Goal: Task Accomplishment & Management: Complete application form

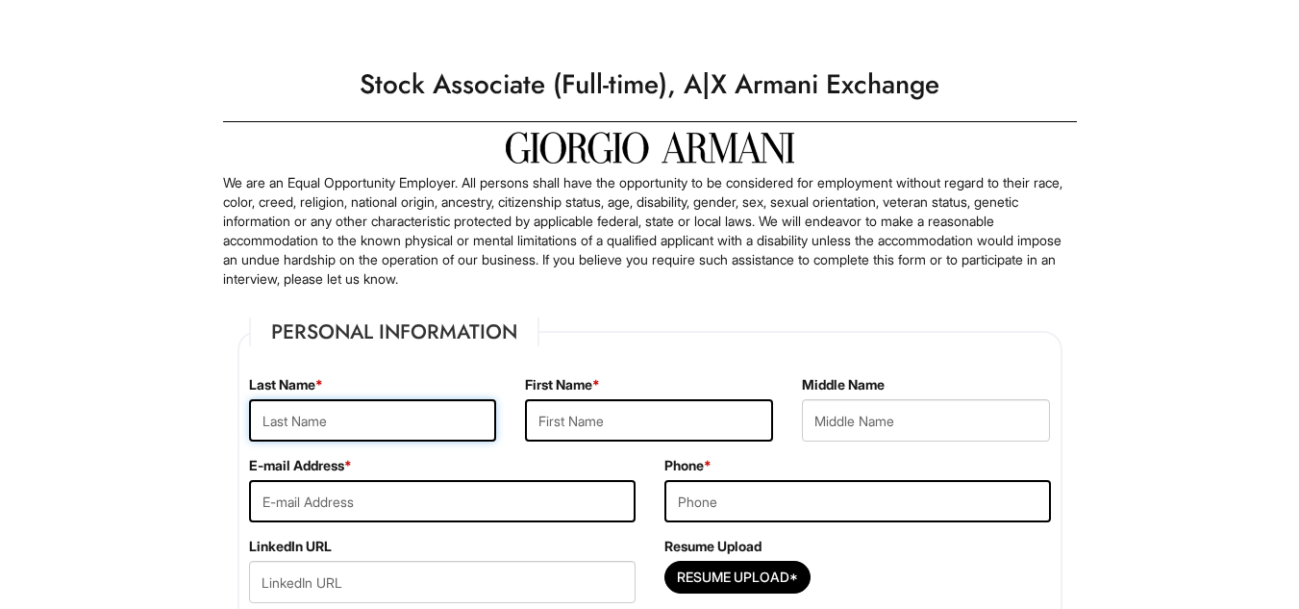
click at [306, 417] on input "text" at bounding box center [373, 420] width 248 height 42
type input "mannix"
type input "jill"
type input "Jillmannix87@gmail.com"
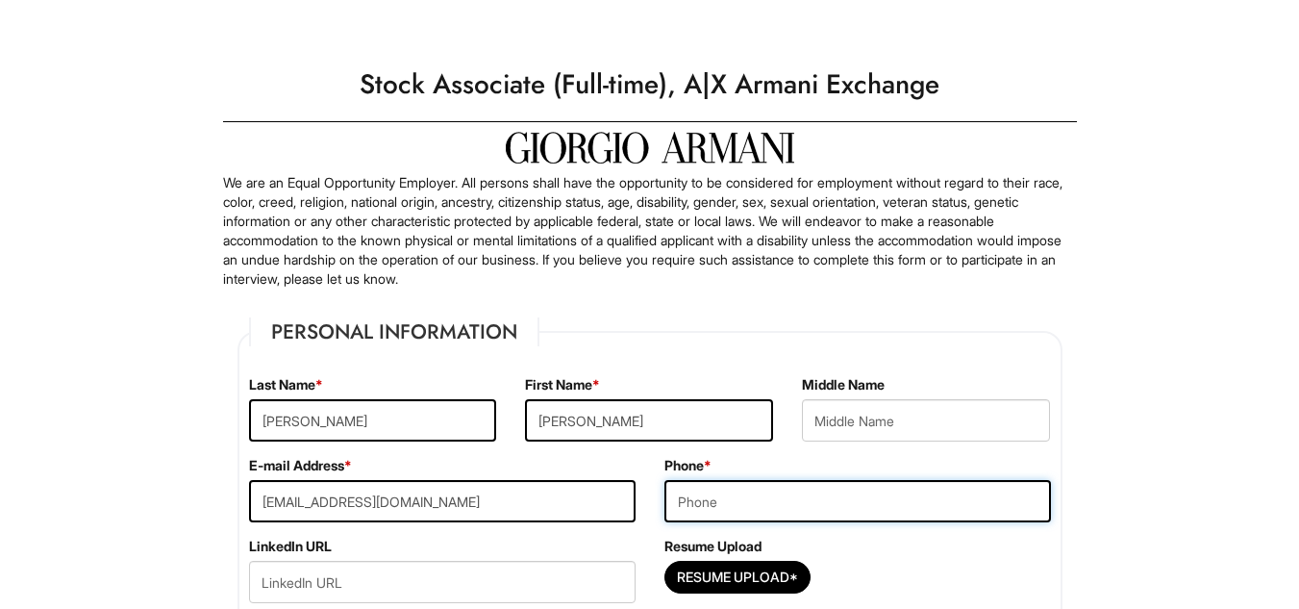
type input "6897774489"
type input "6852 Weiser Street ., Apt E303"
type input "Orlando"
select select "FL"
type input "32821"
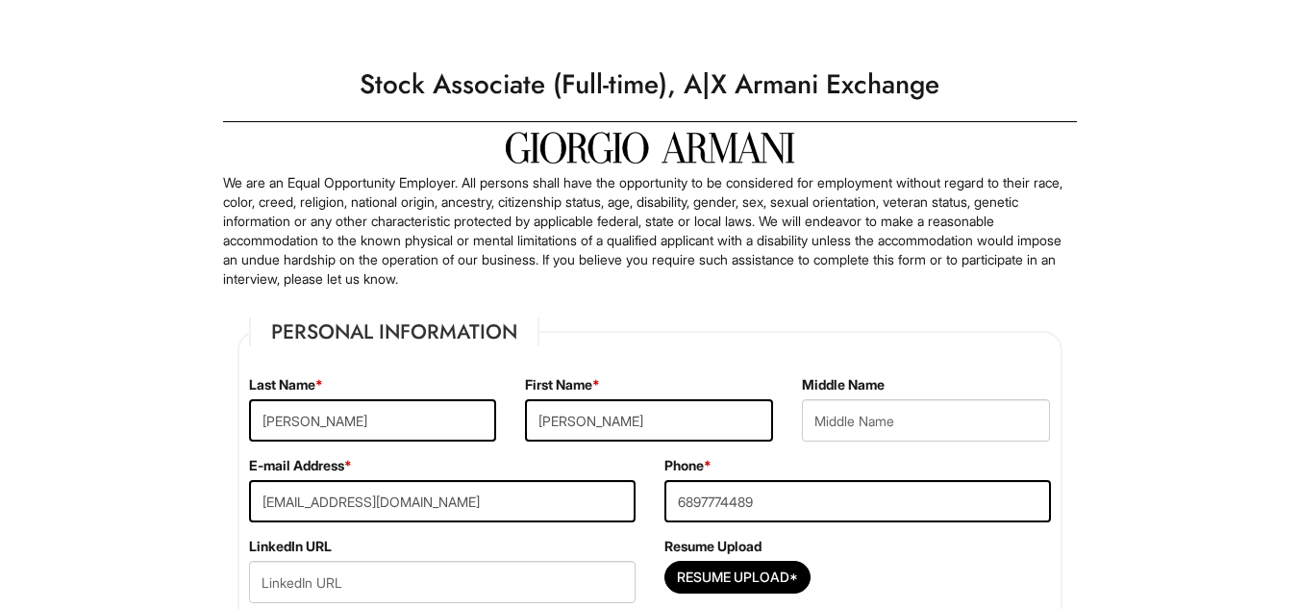
select select "United States of America"
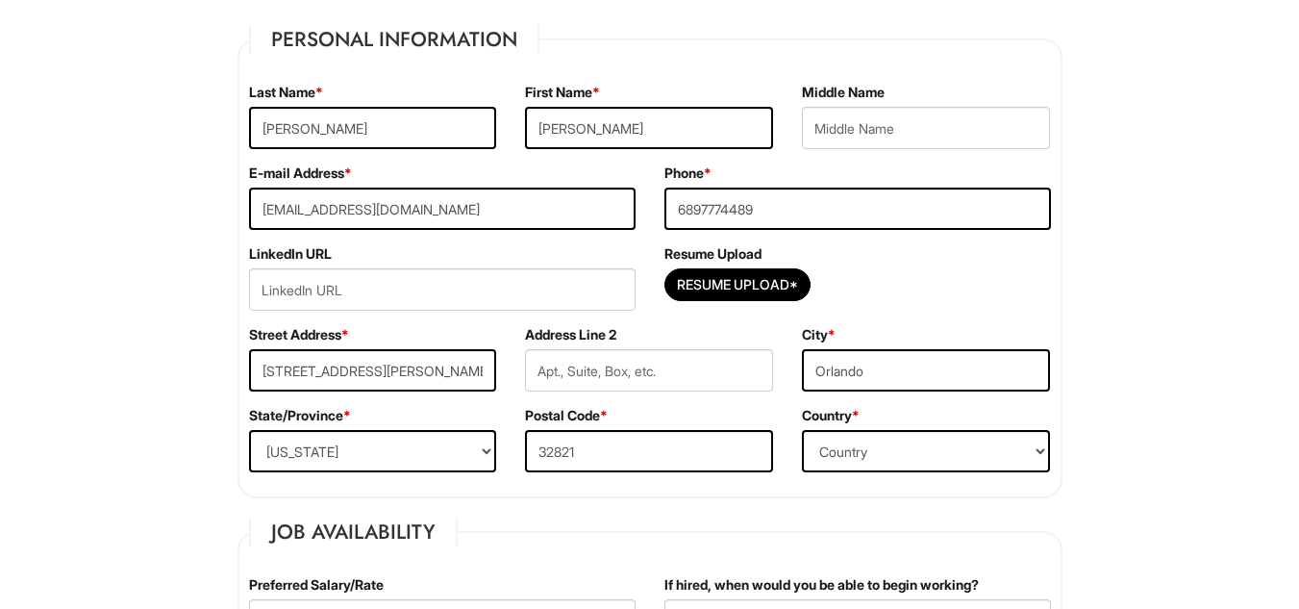
scroll to position [308, 0]
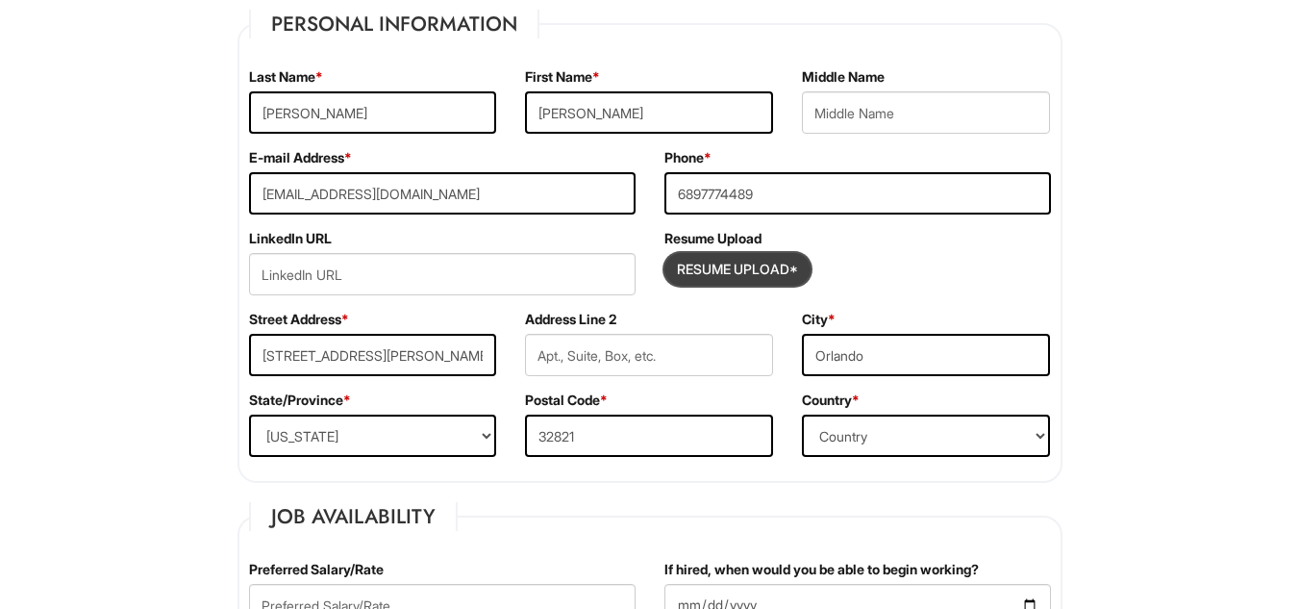
click at [737, 260] on input "Resume Upload*" at bounding box center [737, 269] width 144 height 31
type input "C:\fakepath\Jill Mannix Resume.pdf"
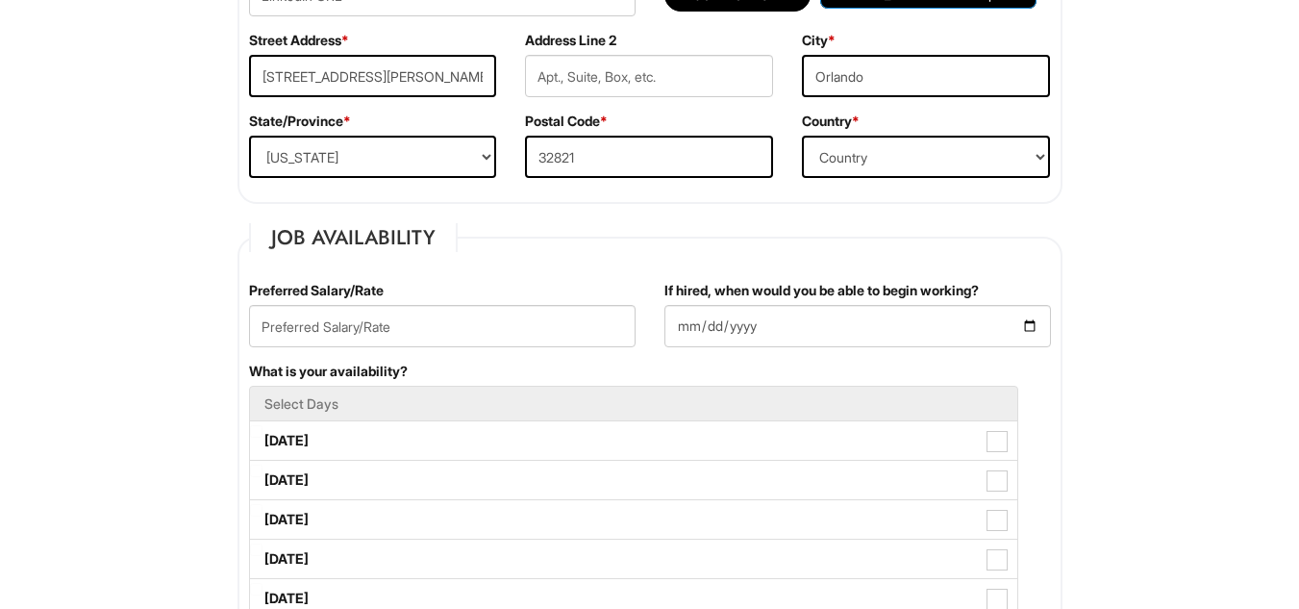
scroll to position [615, 0]
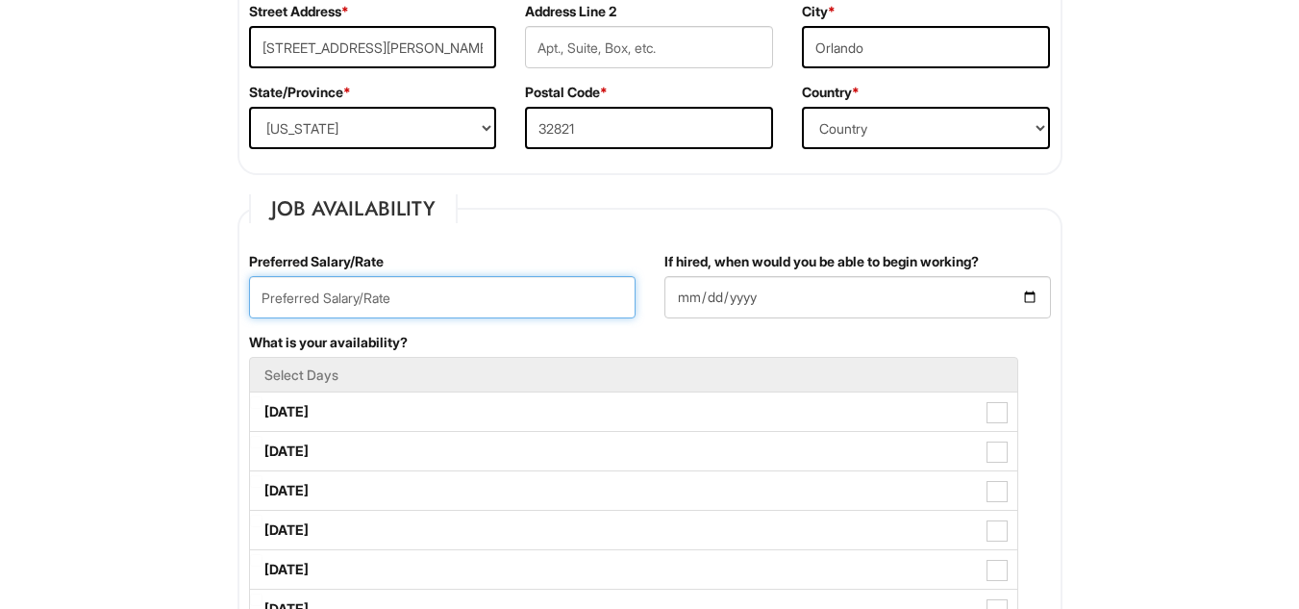
click at [532, 303] on input "text" at bounding box center [442, 297] width 387 height 42
type input "15.00"
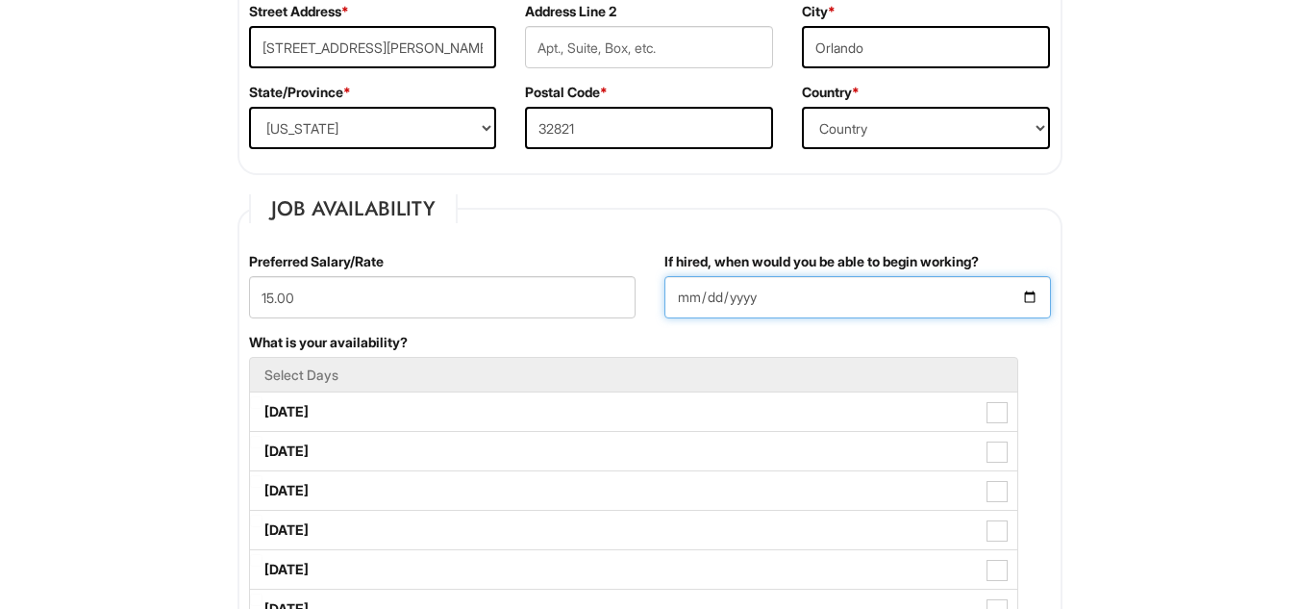
click at [1024, 295] on input "If hired, when would you be able to begin working?" at bounding box center [857, 297] width 387 height 42
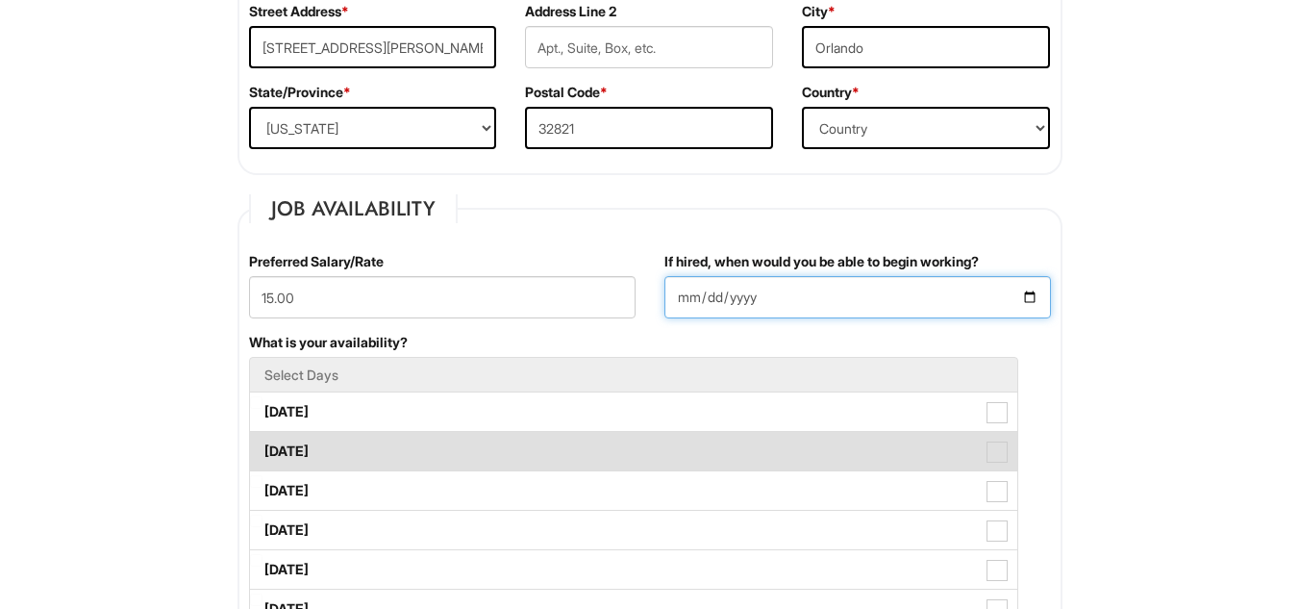
type input "2025-09-08"
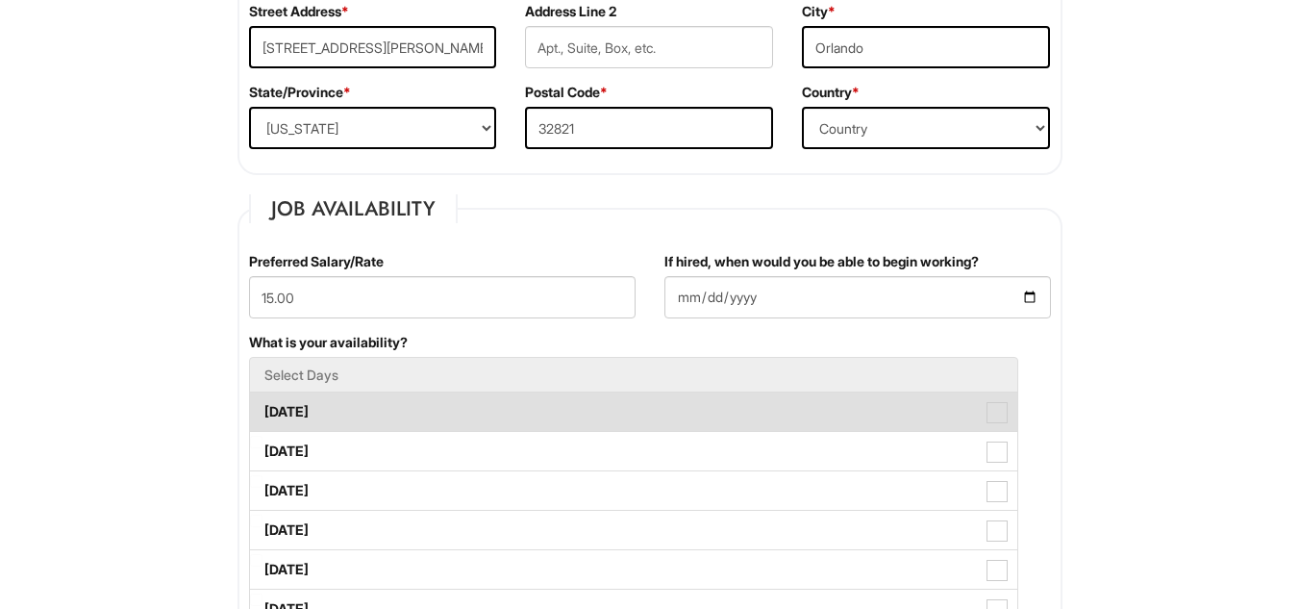
click at [644, 412] on label "Monday" at bounding box center [633, 411] width 767 height 38
click at [263, 409] on Available_Monday "Monday" at bounding box center [256, 402] width 13 height 13
checkbox Available_Monday "true"
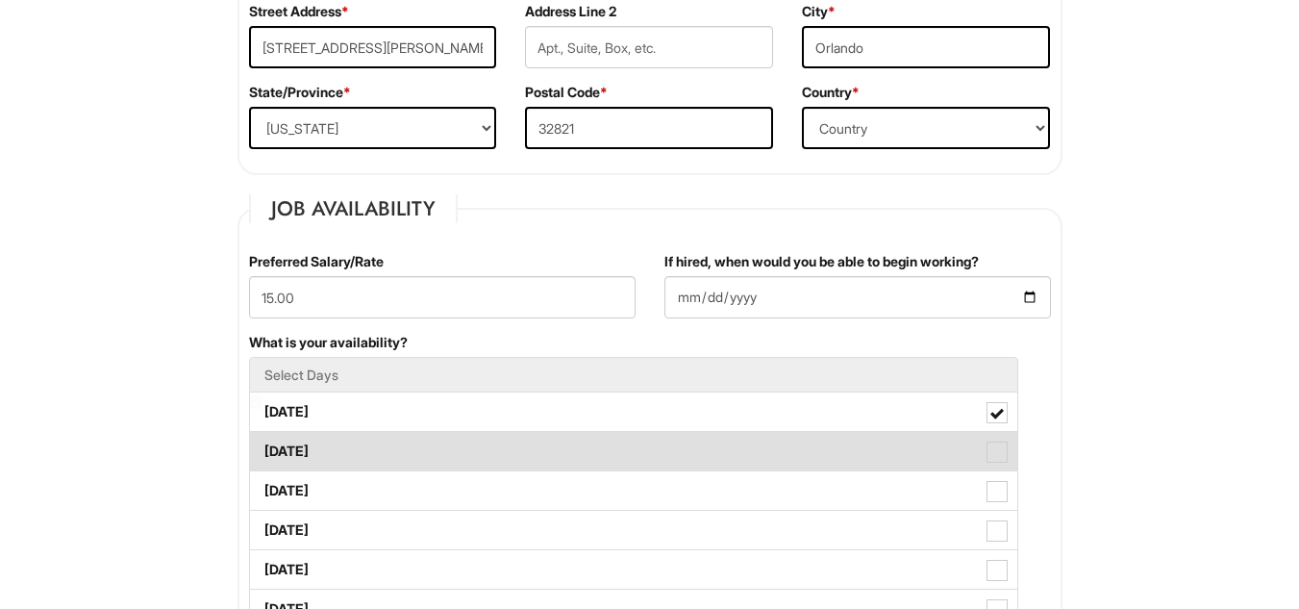
click at [629, 434] on label "Tuesday" at bounding box center [633, 451] width 767 height 38
click at [263, 436] on Available_Tuesday "Tuesday" at bounding box center [256, 442] width 13 height 13
checkbox Available_Tuesday "true"
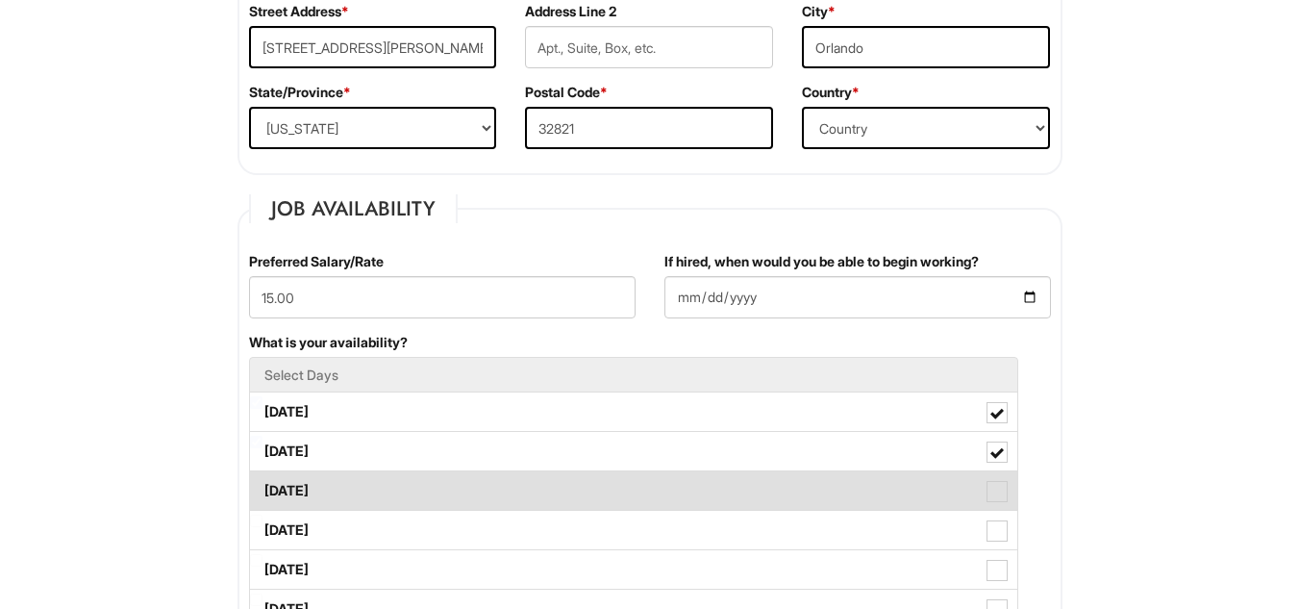
click at [609, 481] on label "Wednesday" at bounding box center [633, 490] width 767 height 38
click at [263, 481] on Available_Wednesday "Wednesday" at bounding box center [256, 481] width 13 height 13
checkbox Available_Wednesday "true"
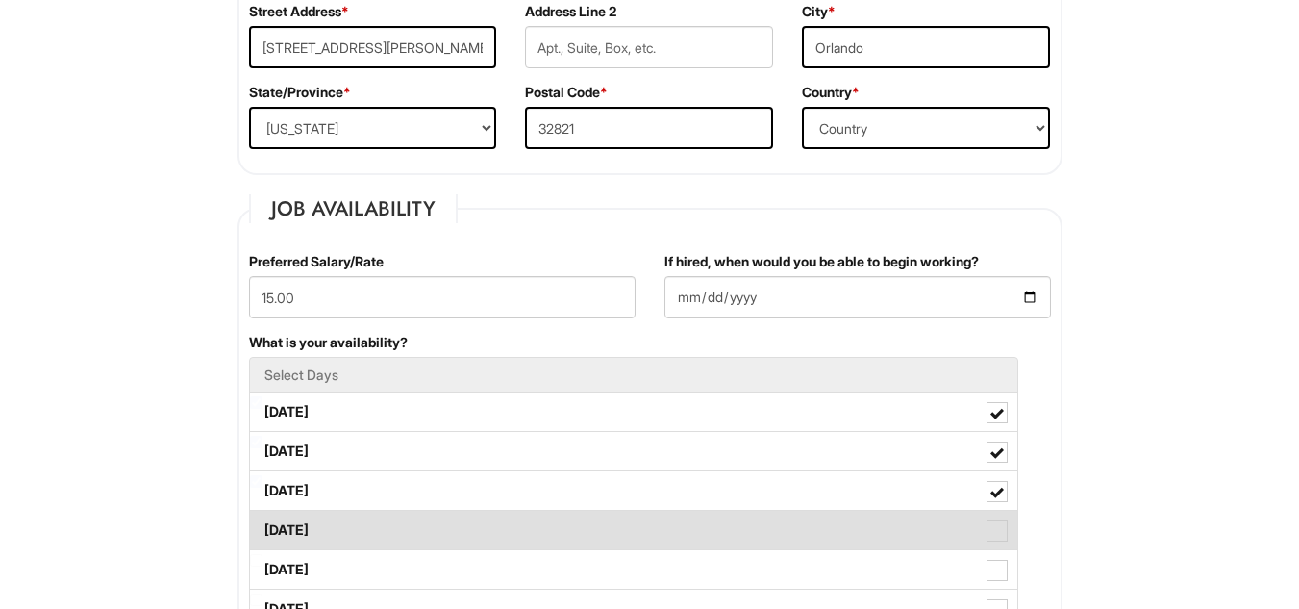
click at [598, 522] on label "Thursday" at bounding box center [633, 530] width 767 height 38
click at [263, 522] on Available_Thursday "Thursday" at bounding box center [256, 520] width 13 height 13
checkbox Available_Thursday "true"
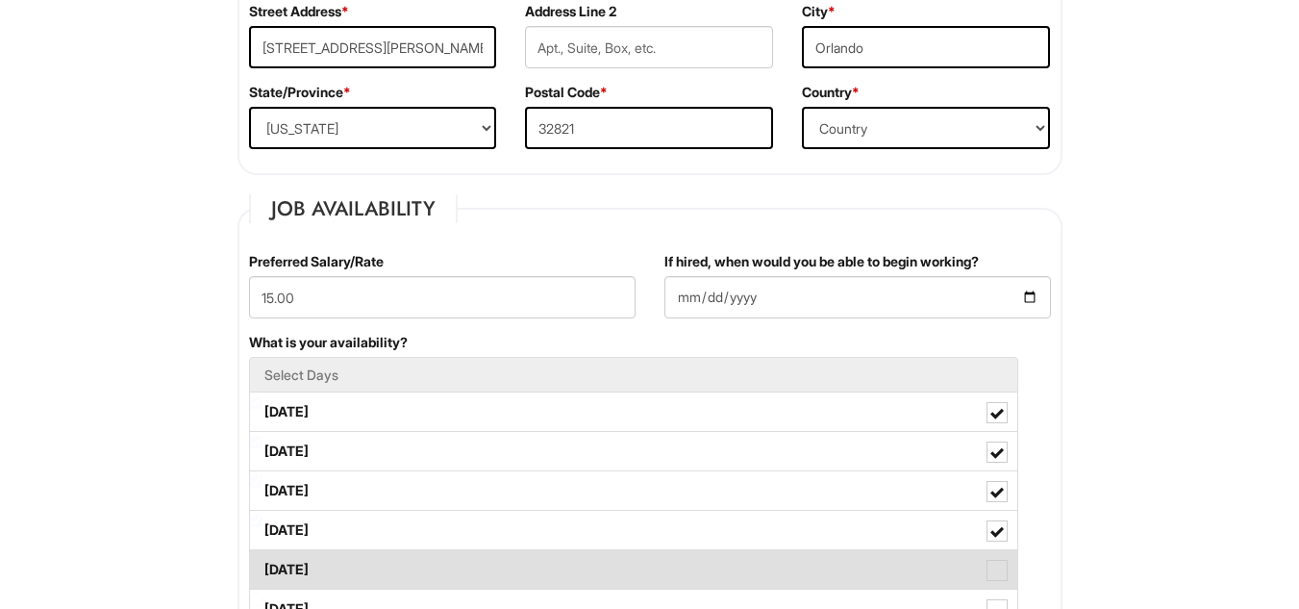
click at [591, 558] on label "Friday" at bounding box center [633, 569] width 767 height 38
click at [263, 558] on Available_Friday "Friday" at bounding box center [256, 560] width 13 height 13
checkbox Available_Friday "true"
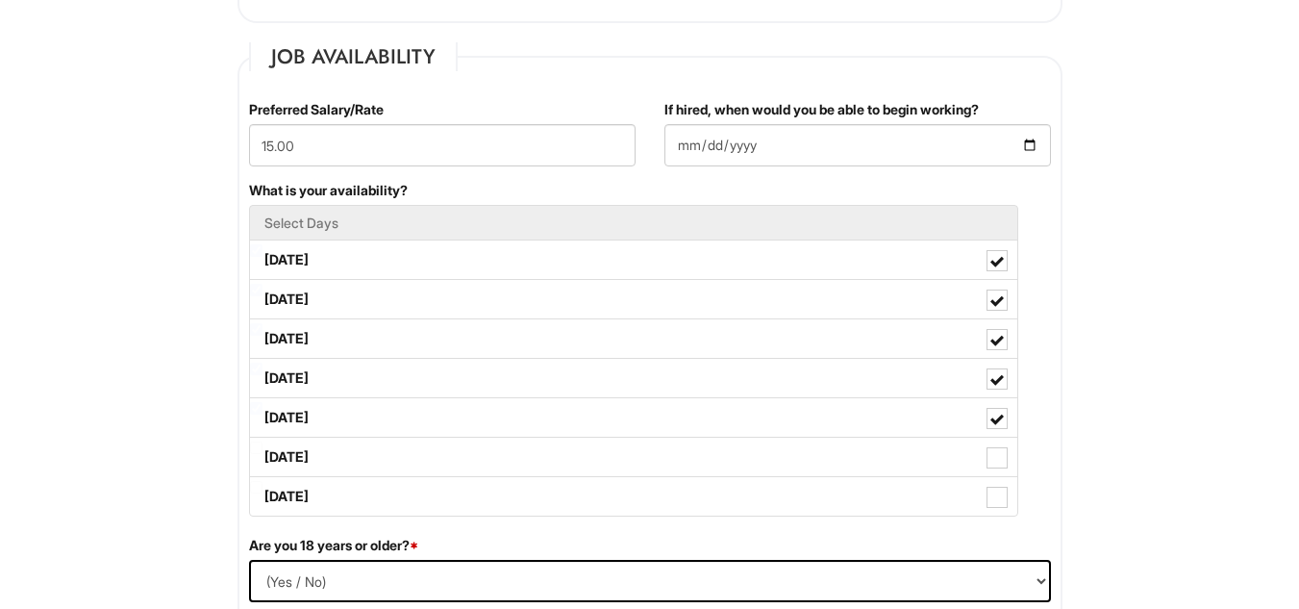
scroll to position [769, 0]
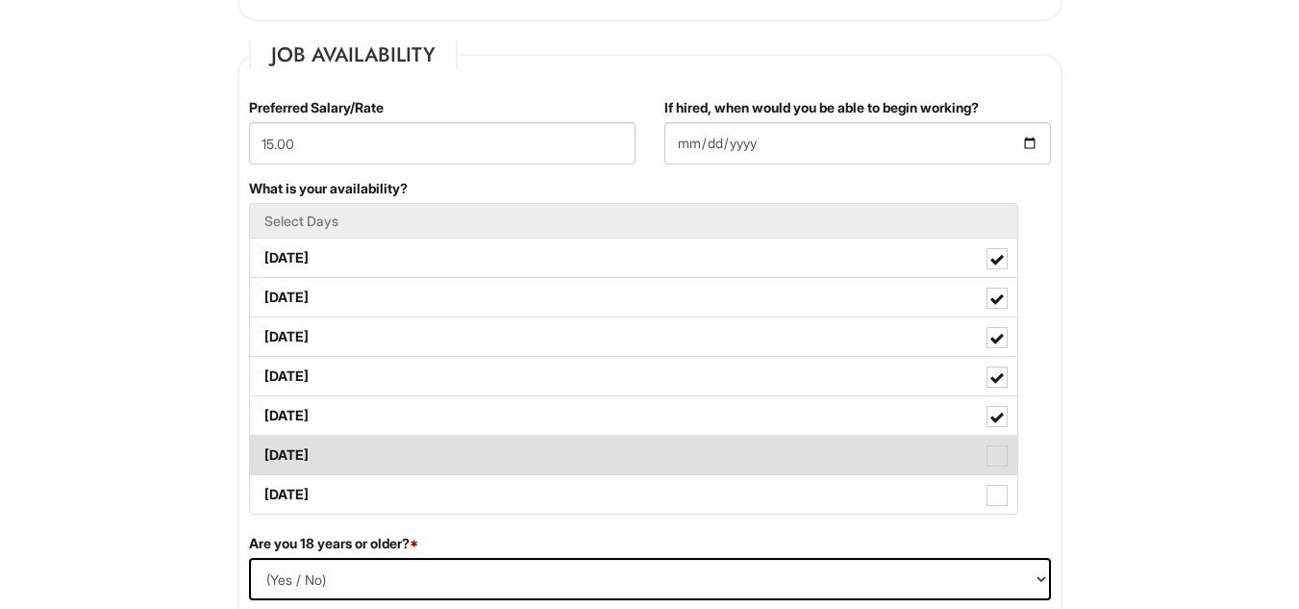
click at [962, 452] on label "Saturday" at bounding box center [633, 455] width 767 height 38
click at [263, 452] on Available_Saturday "Saturday" at bounding box center [256, 445] width 13 height 13
checkbox Available_Saturday "true"
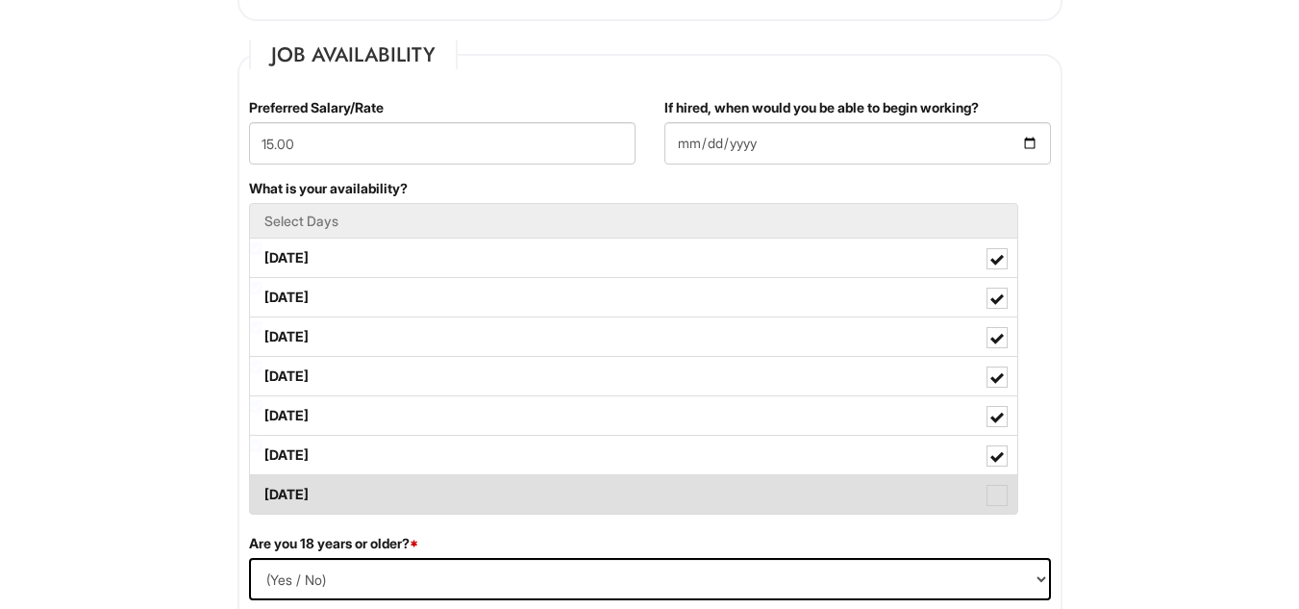
click at [958, 483] on label "Sunday" at bounding box center [633, 494] width 767 height 38
click at [263, 483] on Available_Sunday "Sunday" at bounding box center [256, 485] width 13 height 13
checkbox Available_Sunday "true"
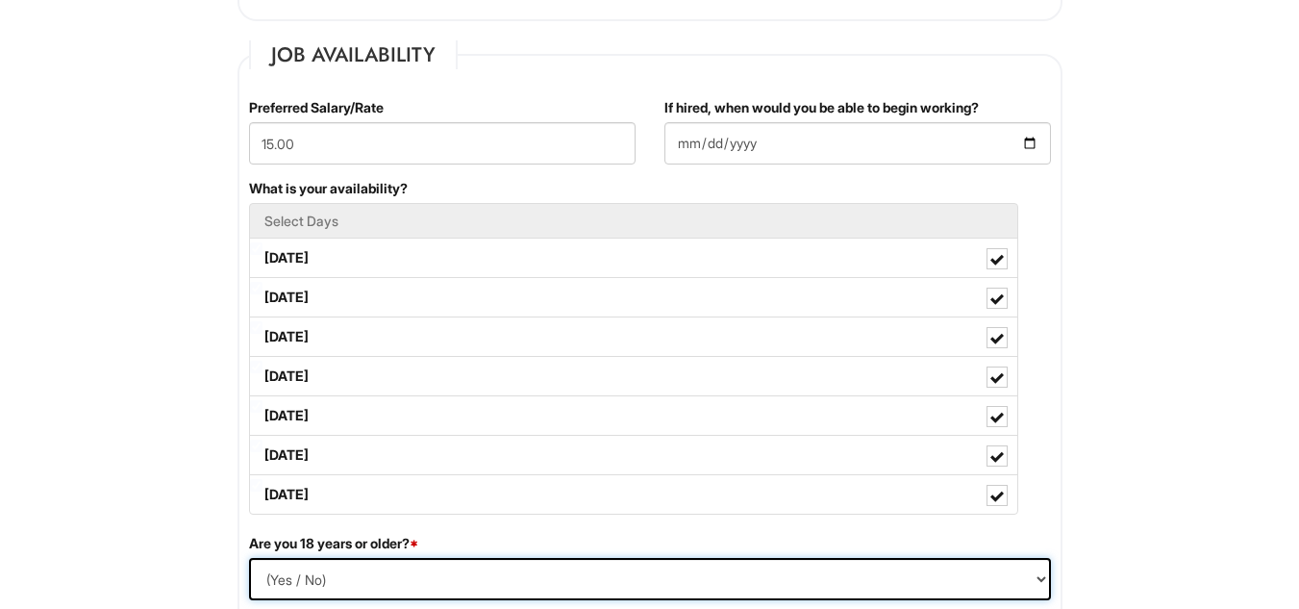
click at [969, 569] on select "(Yes / No) Yes No" at bounding box center [650, 579] width 802 height 42
select select "Yes"
click at [249, 558] on select "(Yes / No) Yes No" at bounding box center [650, 579] width 802 height 42
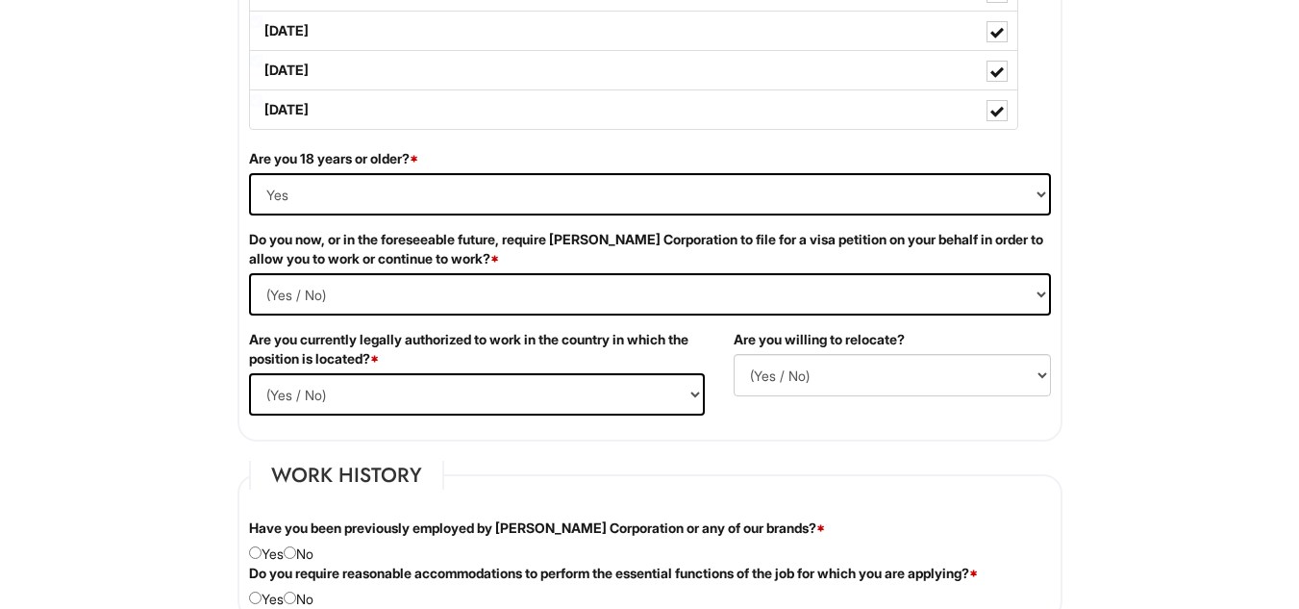
scroll to position [1192, 0]
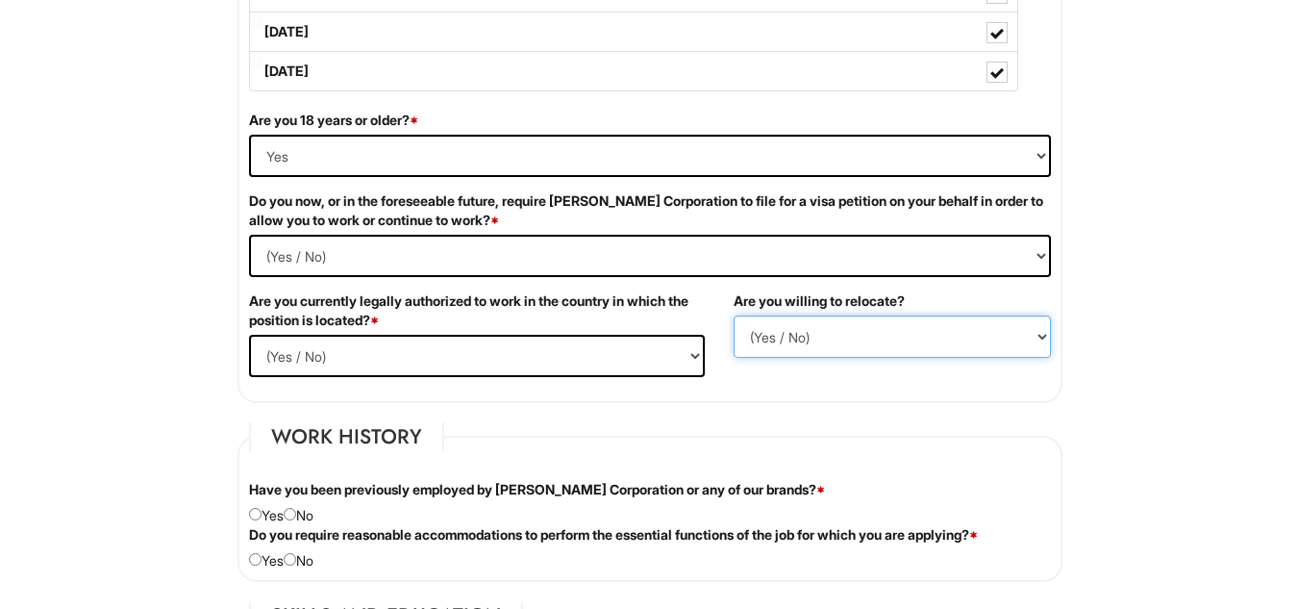
click at [1030, 349] on select "(Yes / No) No Yes" at bounding box center [892, 336] width 317 height 42
select select "N"
click at [734, 315] on select "(Yes / No) No Yes" at bounding box center [892, 336] width 317 height 42
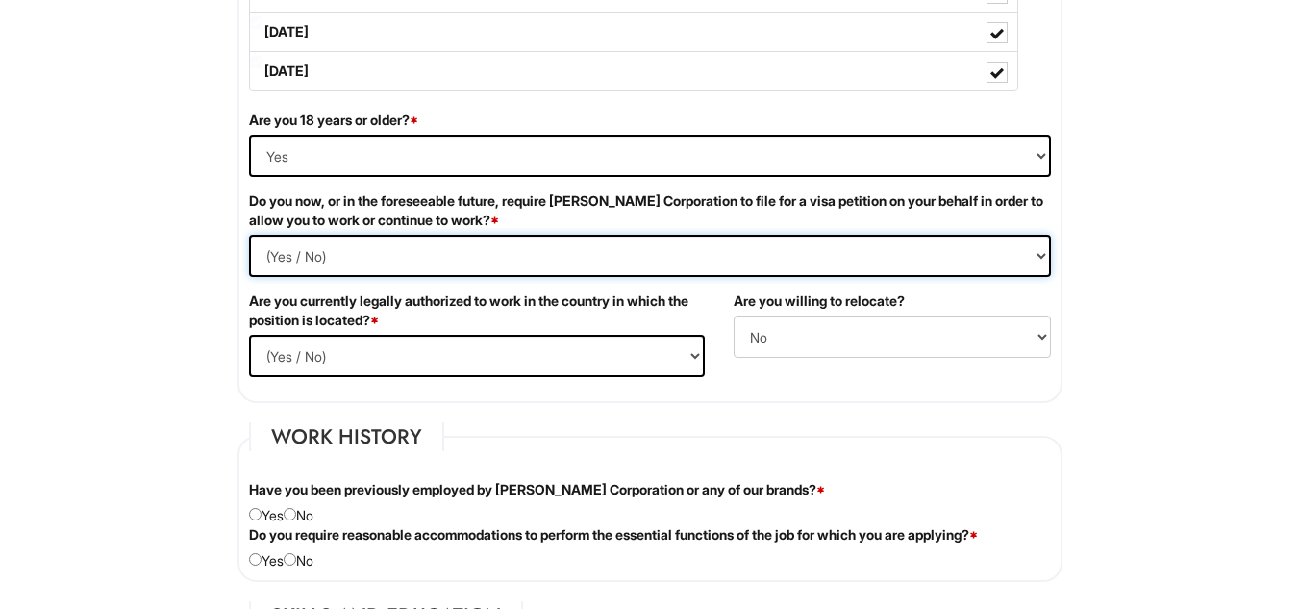
click at [552, 252] on Required "(Yes / No) Yes No" at bounding box center [650, 256] width 802 height 42
select Required "No"
click at [249, 235] on Required "(Yes / No) Yes No" at bounding box center [650, 256] width 802 height 42
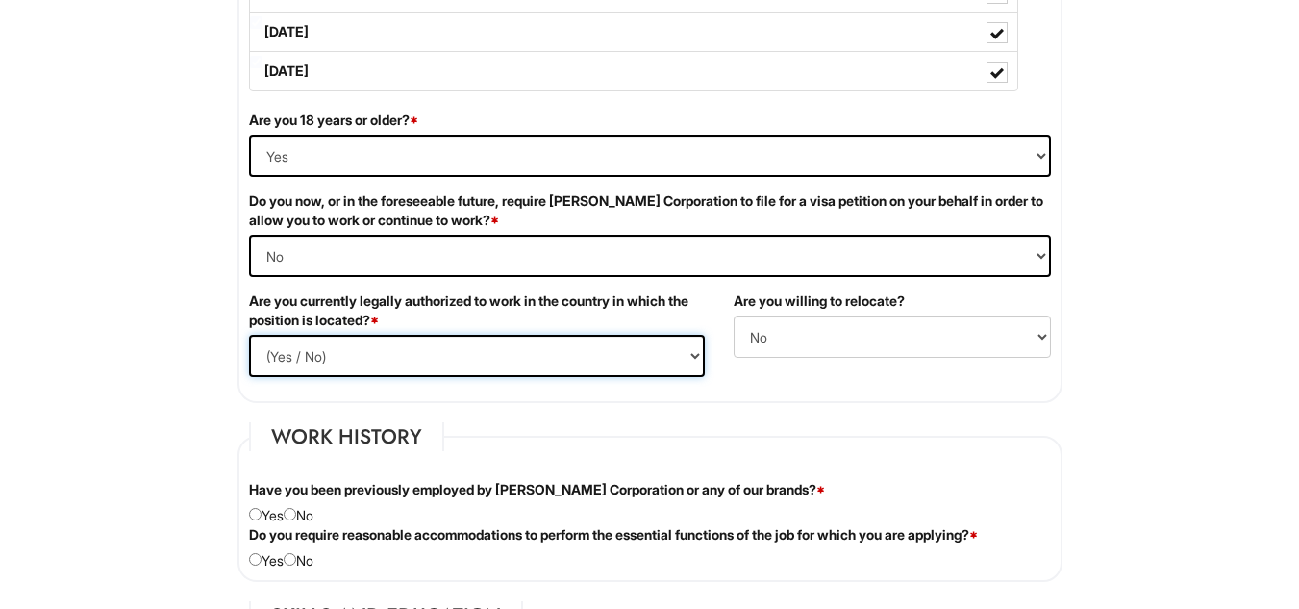
click at [483, 342] on select "(Yes / No) Yes No" at bounding box center [477, 356] width 456 height 42
select select "Yes"
click at [249, 335] on select "(Yes / No) Yes No" at bounding box center [477, 356] width 456 height 42
click at [296, 510] on input "radio" at bounding box center [290, 514] width 13 height 13
radio input "true"
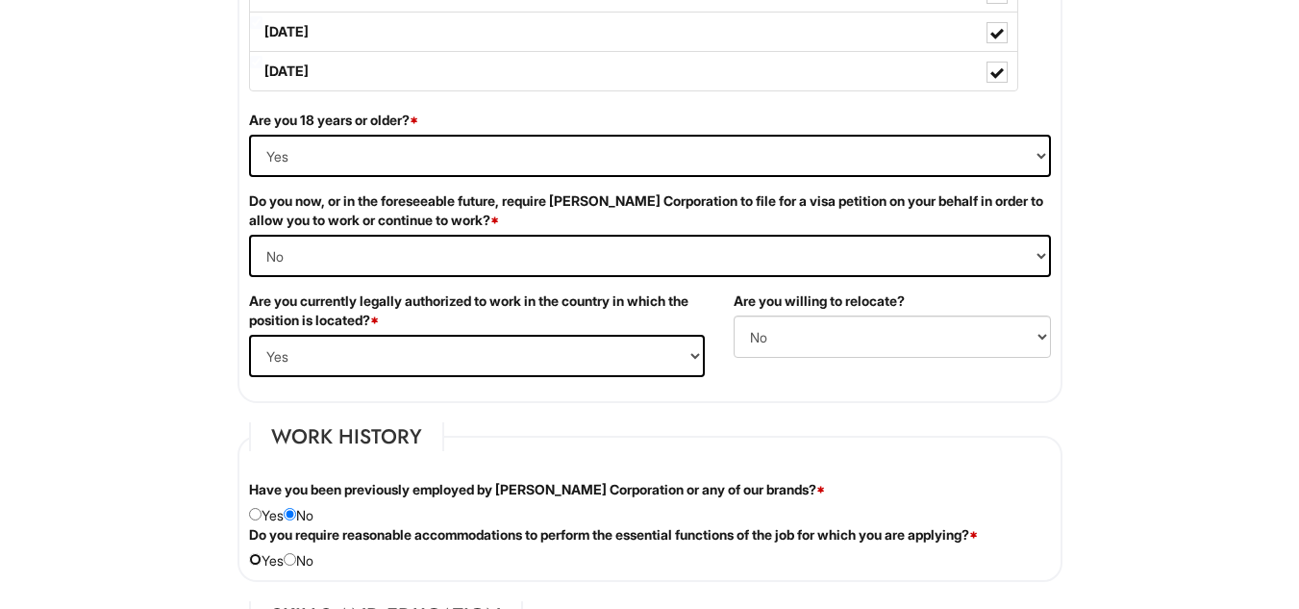
click at [257, 559] on input "radio" at bounding box center [255, 559] width 13 height 13
radio input "true"
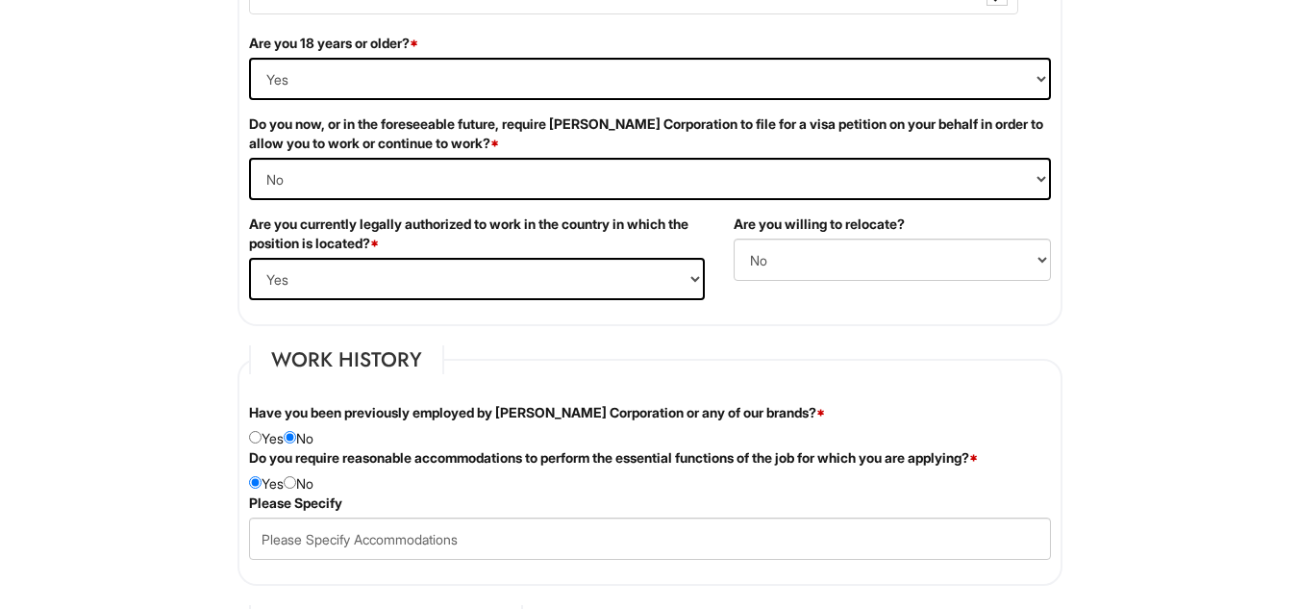
scroll to position [1308, 0]
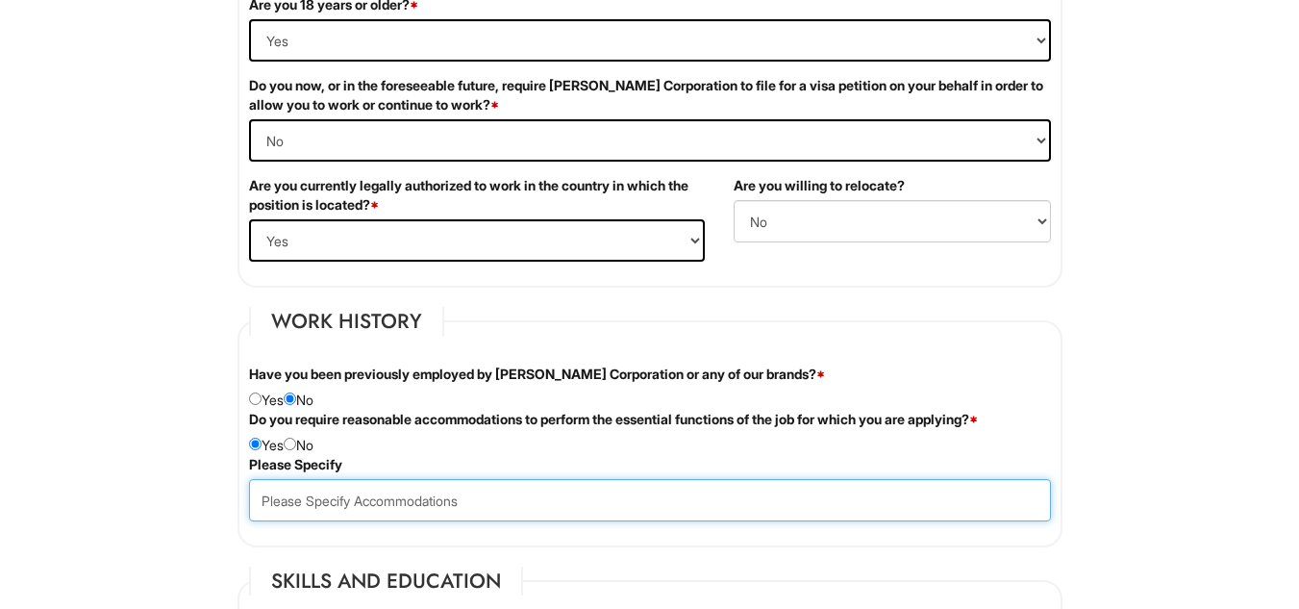
click at [346, 507] on input "text" at bounding box center [650, 500] width 802 height 42
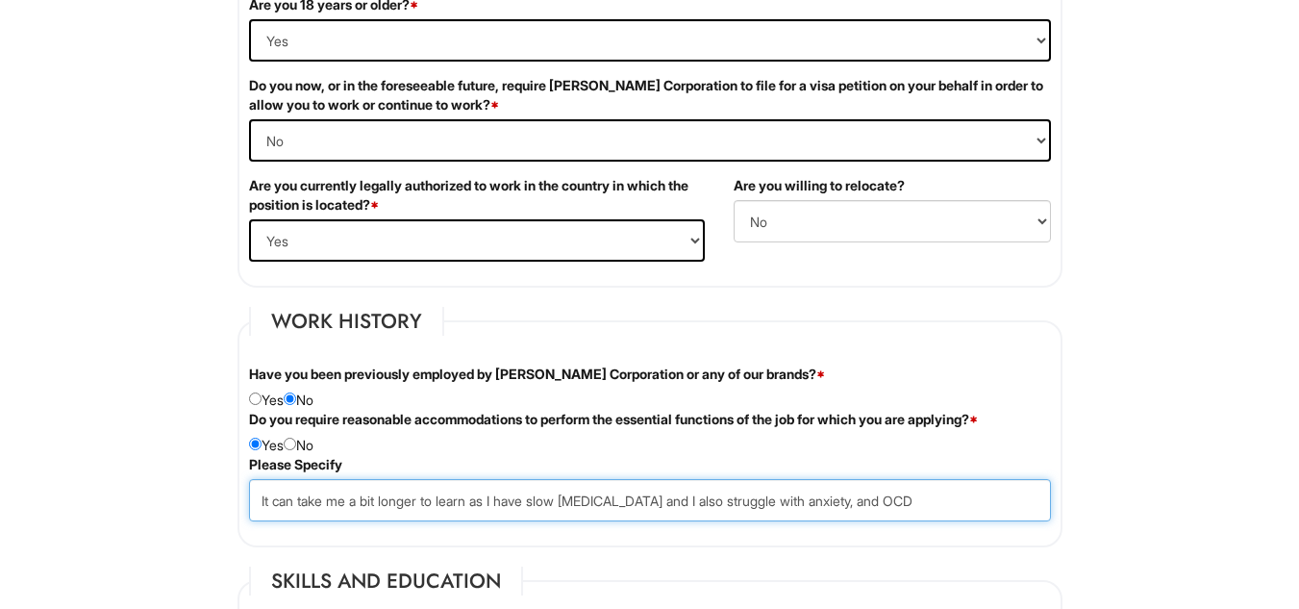
type input "It can take me a bit longer to learn as I have slow processing disorder and I a…"
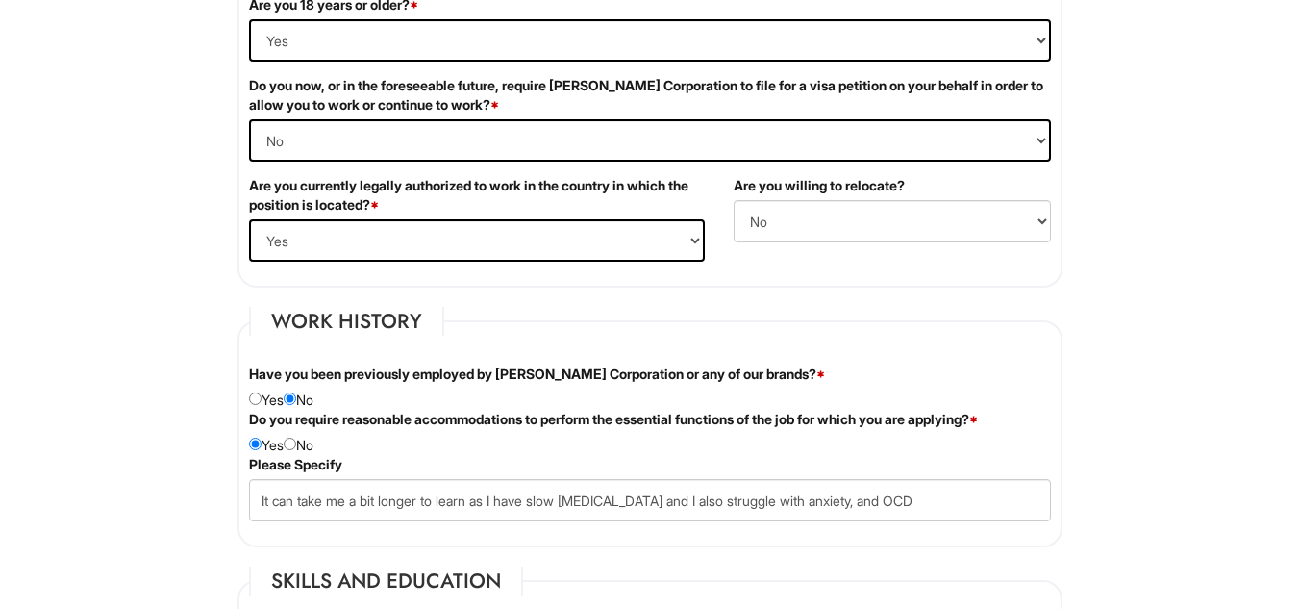
click at [1115, 520] on html "Please Complete This Form 1 2 3 Stock Associate (Full-time), A|X Armani Exchang…" at bounding box center [649, 611] width 1299 height 3838
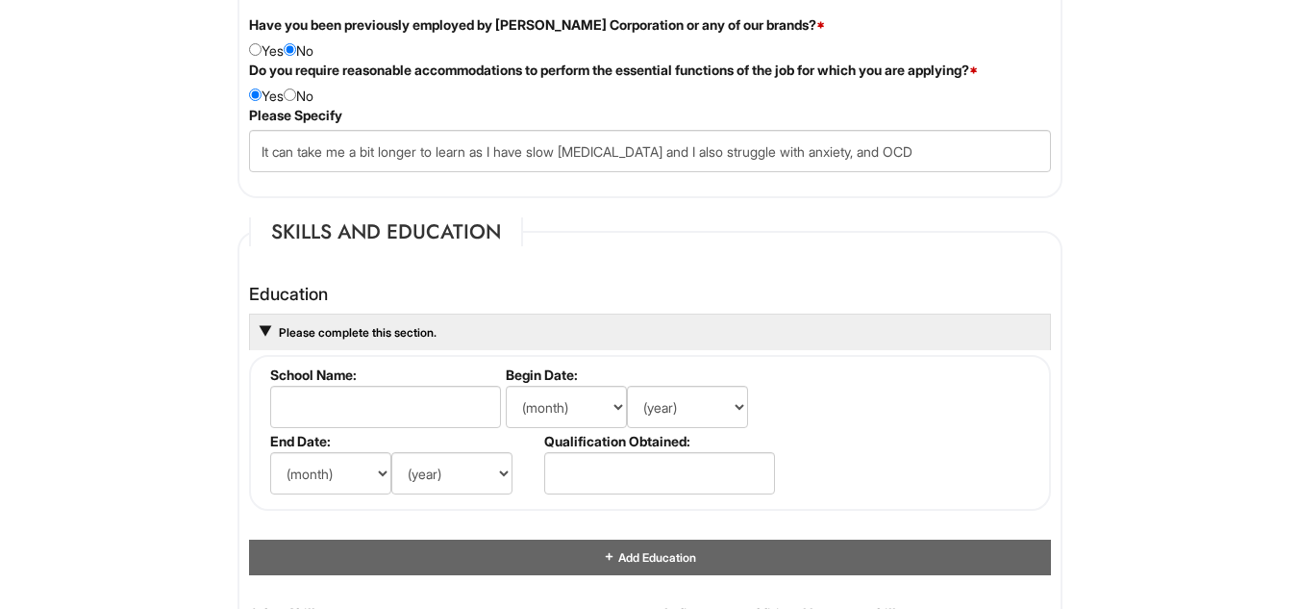
scroll to position [1692, 0]
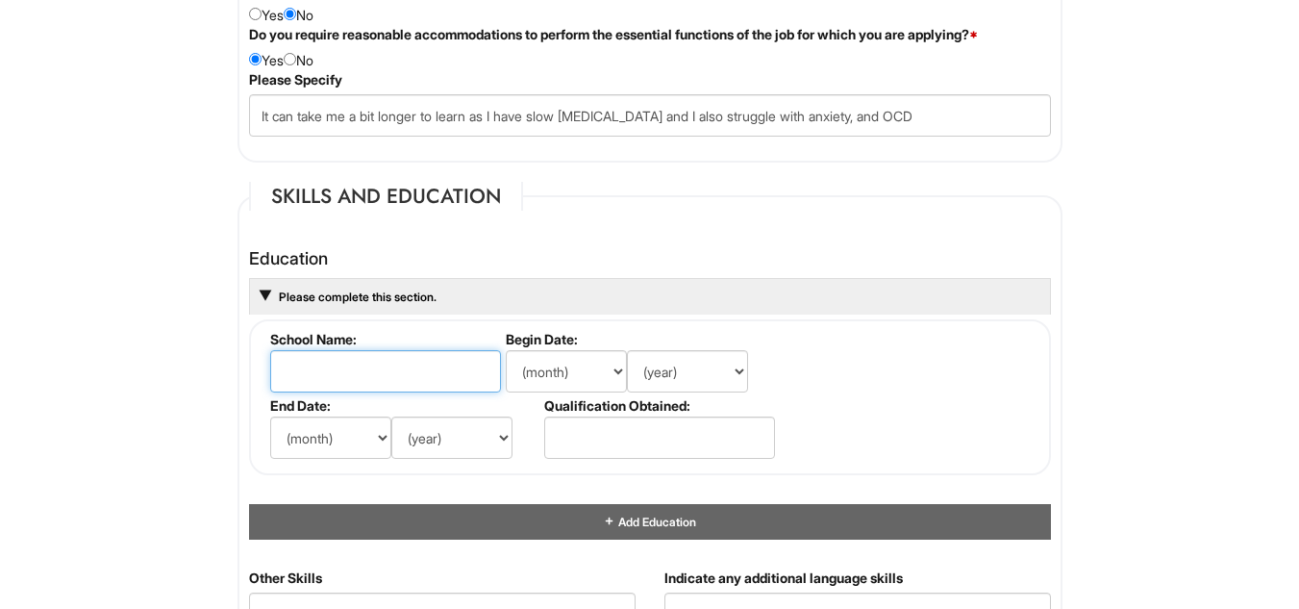
click at [354, 384] on input "text" at bounding box center [385, 371] width 231 height 42
type input "Valencia"
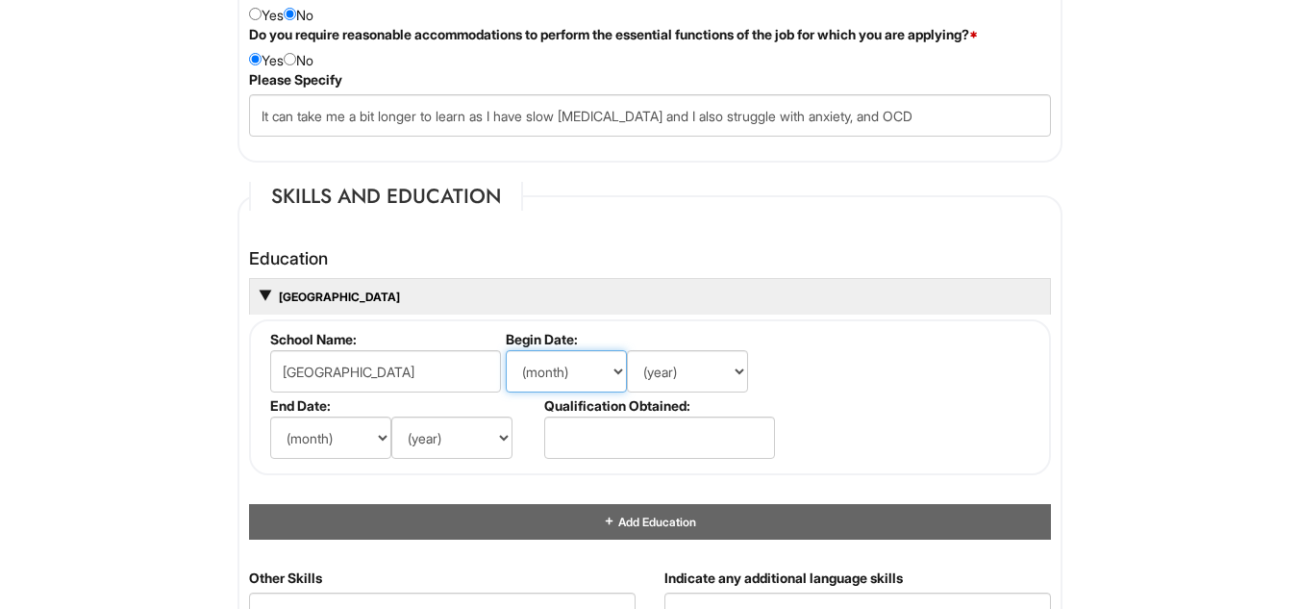
click at [596, 380] on select "(month) Jan Feb Mar Apr May Jun Jul Aug Sep Oct Nov Dec" at bounding box center [566, 371] width 121 height 42
select select "5"
click at [506, 350] on select "(month) Jan Feb Mar Apr May Jun Jul Aug Sep Oct Nov Dec" at bounding box center [566, 371] width 121 height 42
click at [727, 375] on select "(year) 2029 2028 2027 2026 2025 2024 2023 2022 2021 2020 2019 2018 2017 2016 20…" at bounding box center [687, 371] width 121 height 42
select select "2025"
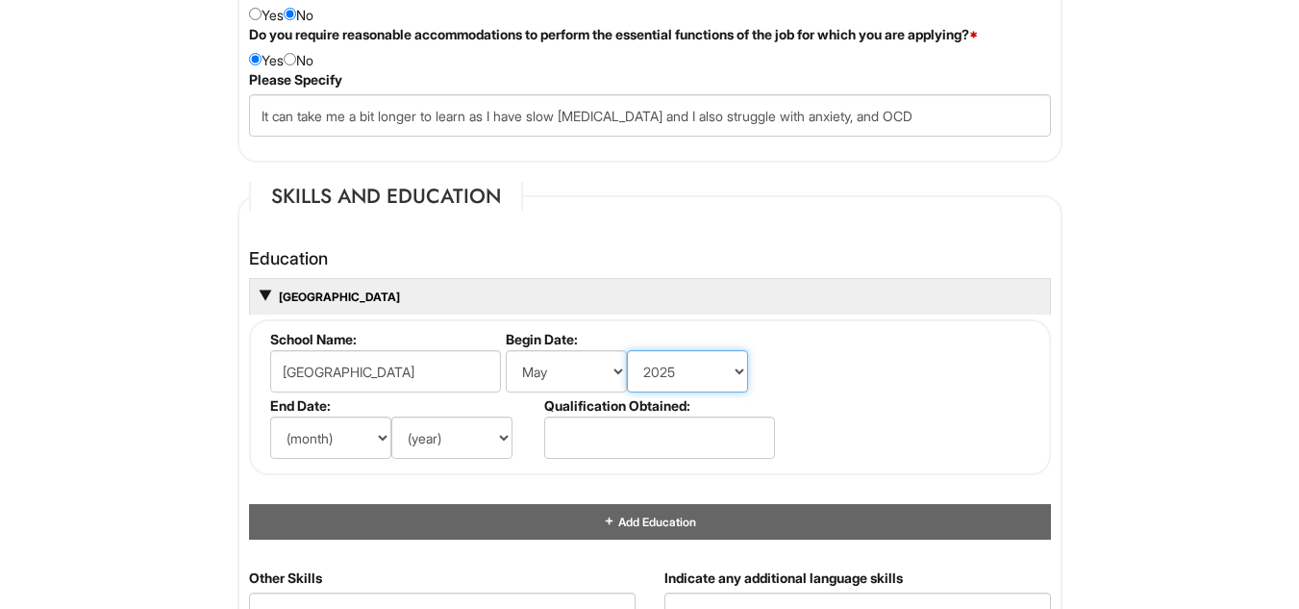
click at [627, 350] on select "(year) 2029 2028 2027 2026 2025 2024 2023 2022 2021 2020 2019 2018 2017 2016 20…" at bounding box center [687, 371] width 121 height 42
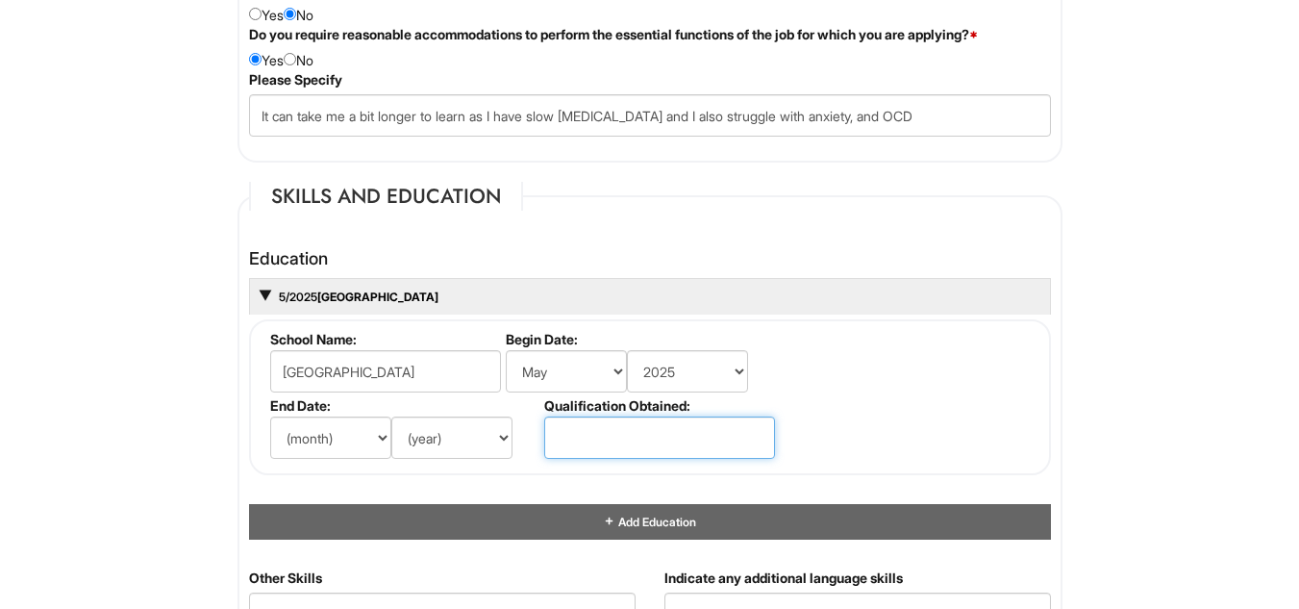
click at [613, 436] on input "text" at bounding box center [659, 437] width 231 height 42
type input "n/a"
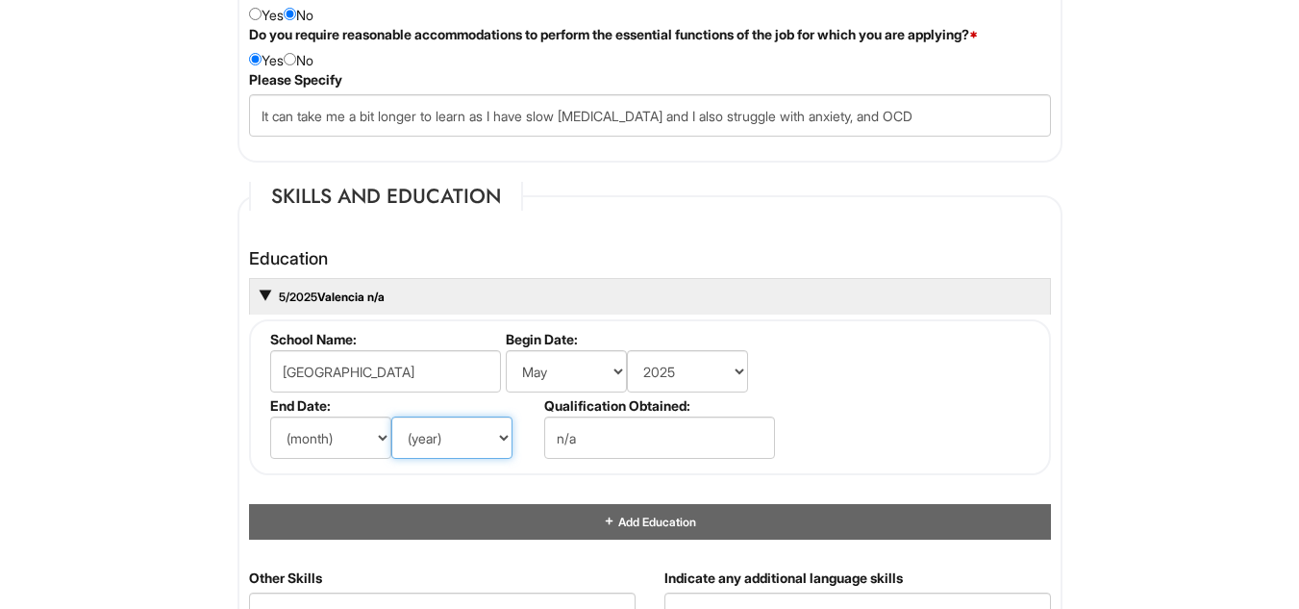
click at [454, 445] on select "(year) 2029 2028 2027 2026 2025 2024 2023 2022 2021 2020 2019 2018 2017 2016 20…" at bounding box center [451, 437] width 121 height 42
select select "2029"
click at [391, 416] on select "(year) 2029 2028 2027 2026 2025 2024 2023 2022 2021 2020 2019 2018 2017 2016 20…" at bounding box center [451, 437] width 121 height 42
click at [389, 443] on select "(month) Jan Feb Mar Apr May Jun Jul Aug Sep Oct Nov Dec" at bounding box center [330, 437] width 121 height 42
select select "12"
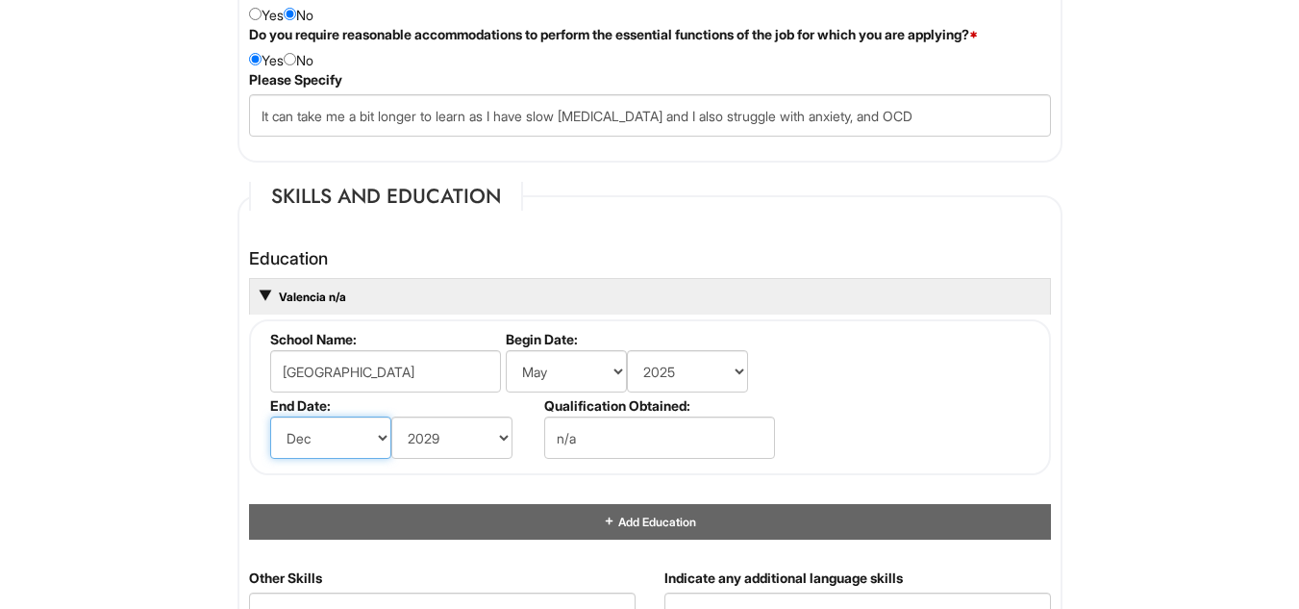
click at [270, 416] on select "(month) Jan Feb Mar Apr May Jun Jul Aug Sep Oct Nov Dec" at bounding box center [330, 437] width 121 height 42
click at [1191, 414] on html "Please Complete This Form 1 2 3 Stock Associate (Full-time), A|X Armani Exchang…" at bounding box center [649, 227] width 1299 height 3838
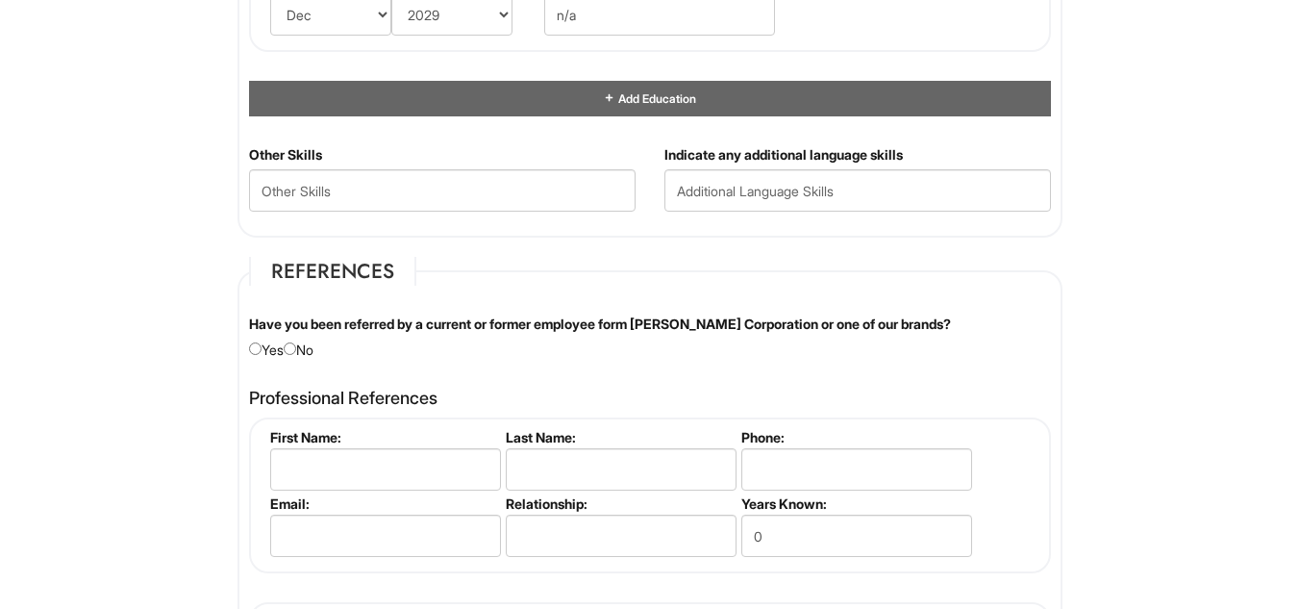
scroll to position [2154, 0]
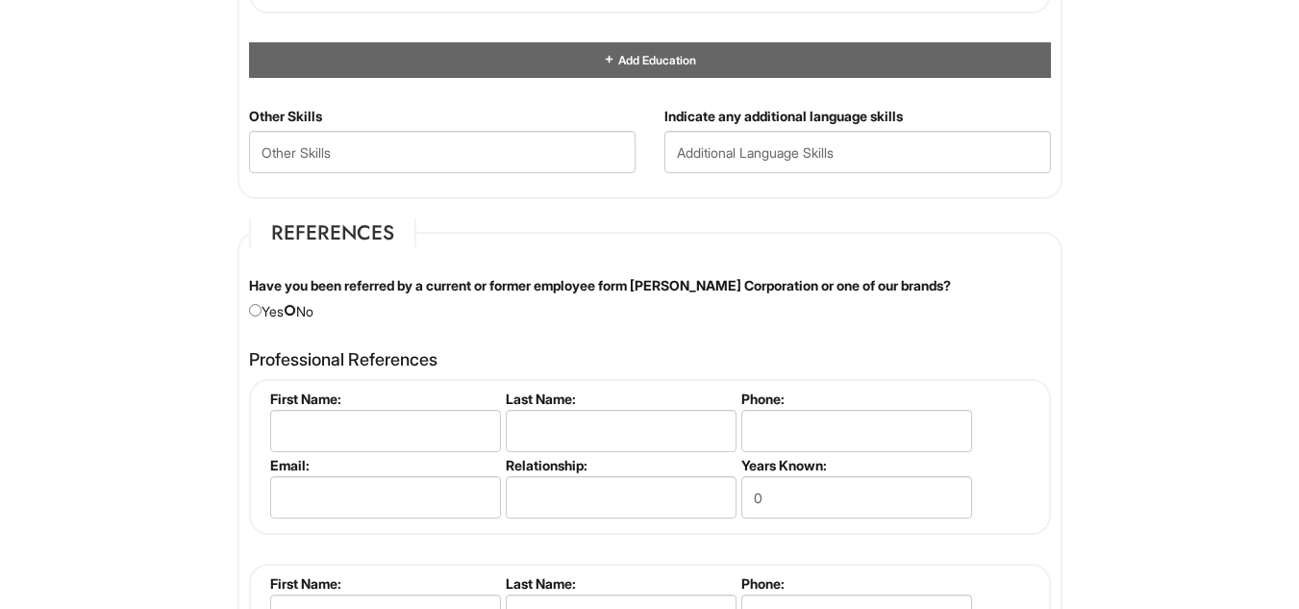
click at [296, 308] on input "radio" at bounding box center [290, 310] width 13 height 13
radio input "true"
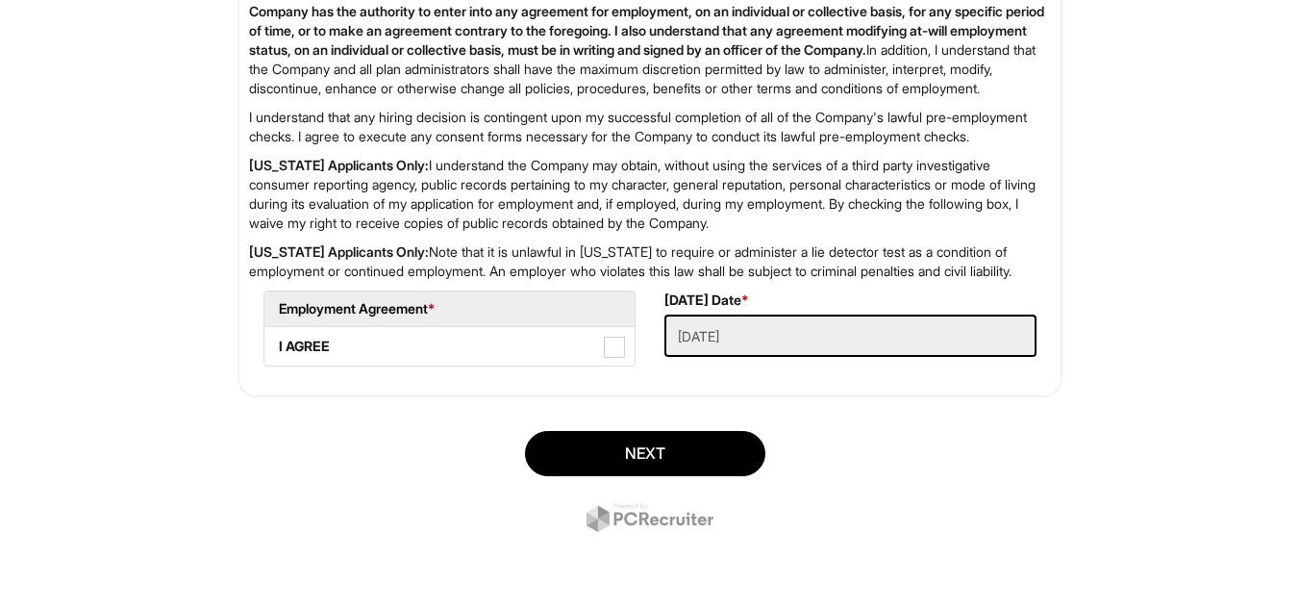
scroll to position [3270, 0]
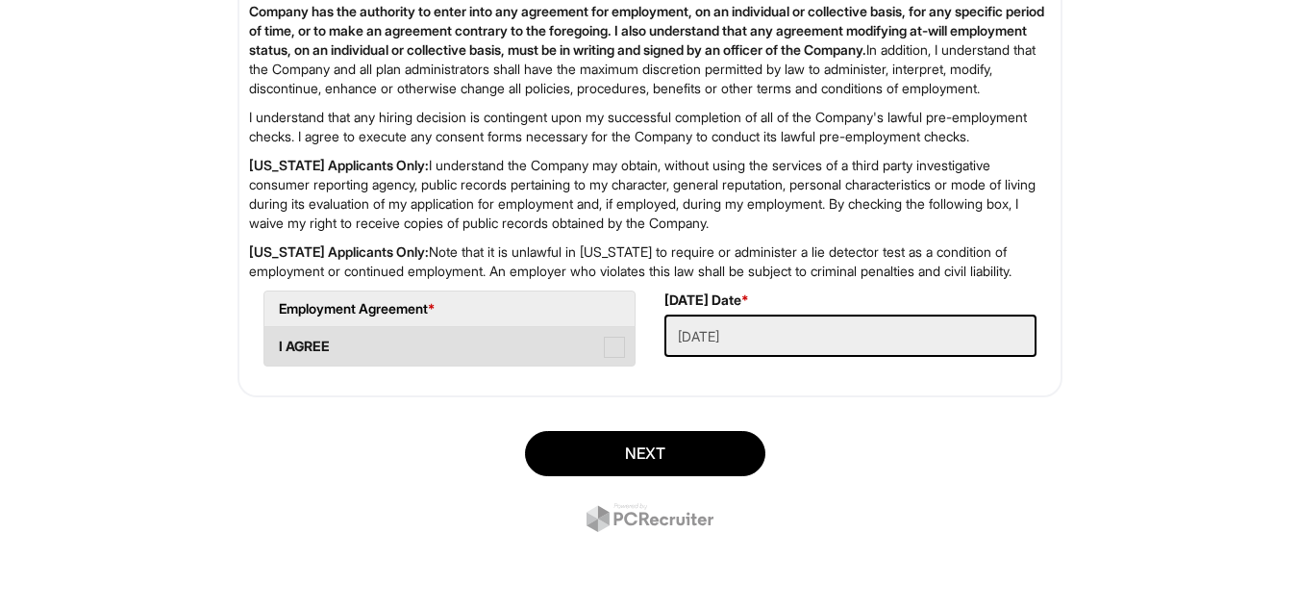
click at [612, 358] on span at bounding box center [614, 347] width 21 height 21
click at [277, 343] on AGREE "I AGREE" at bounding box center [270, 337] width 13 height 13
checkbox AGREE "true"
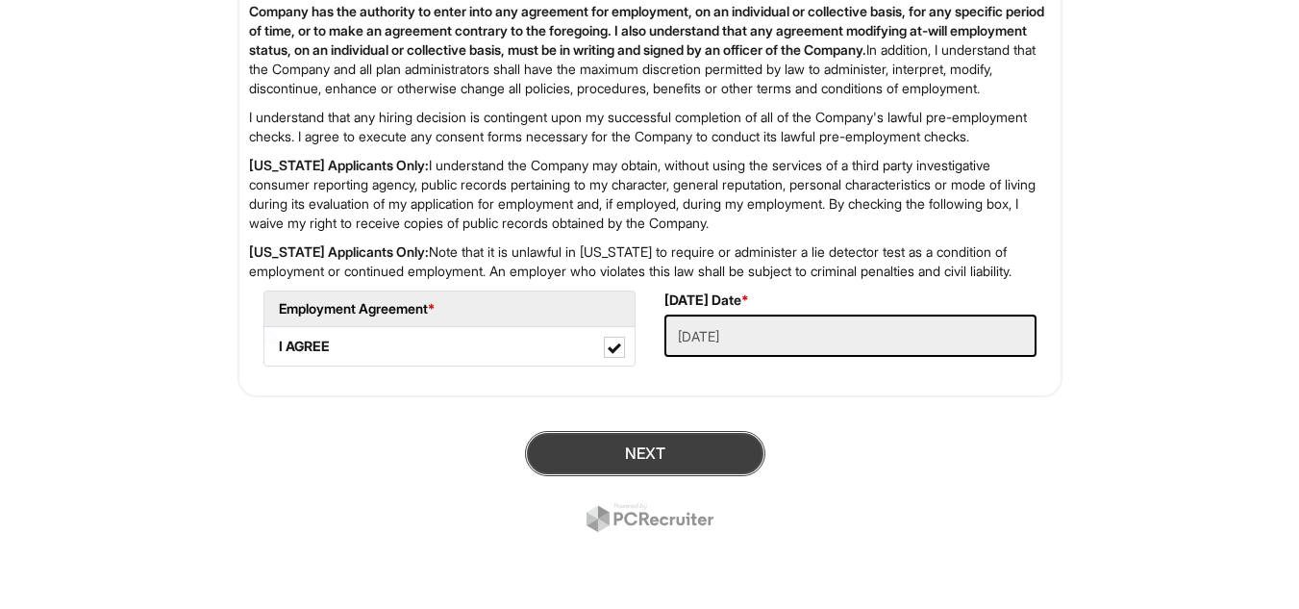
click at [633, 476] on button "Next" at bounding box center [645, 453] width 240 height 45
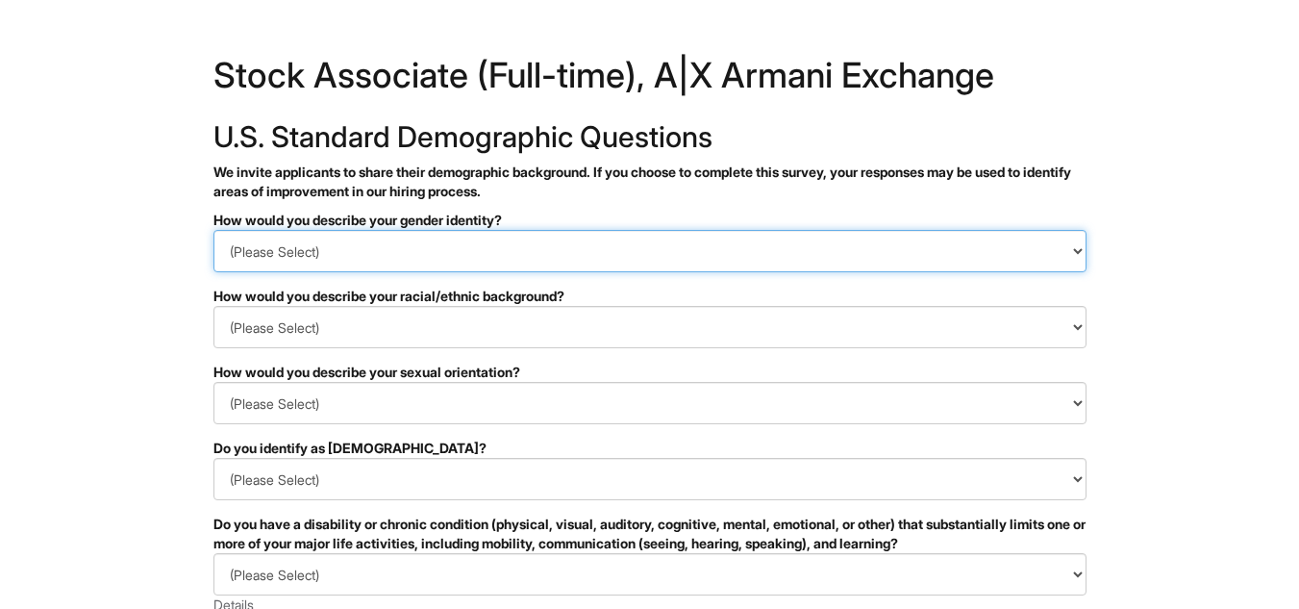
click at [562, 262] on select "(Please Select) Man Woman [DEMOGRAPHIC_DATA] I prefer to self-describe I don't …" at bounding box center [649, 251] width 873 height 42
select select "Woman"
click at [213, 230] on select "(Please Select) Man Woman [DEMOGRAPHIC_DATA] I prefer to self-describe I don't …" at bounding box center [649, 251] width 873 height 42
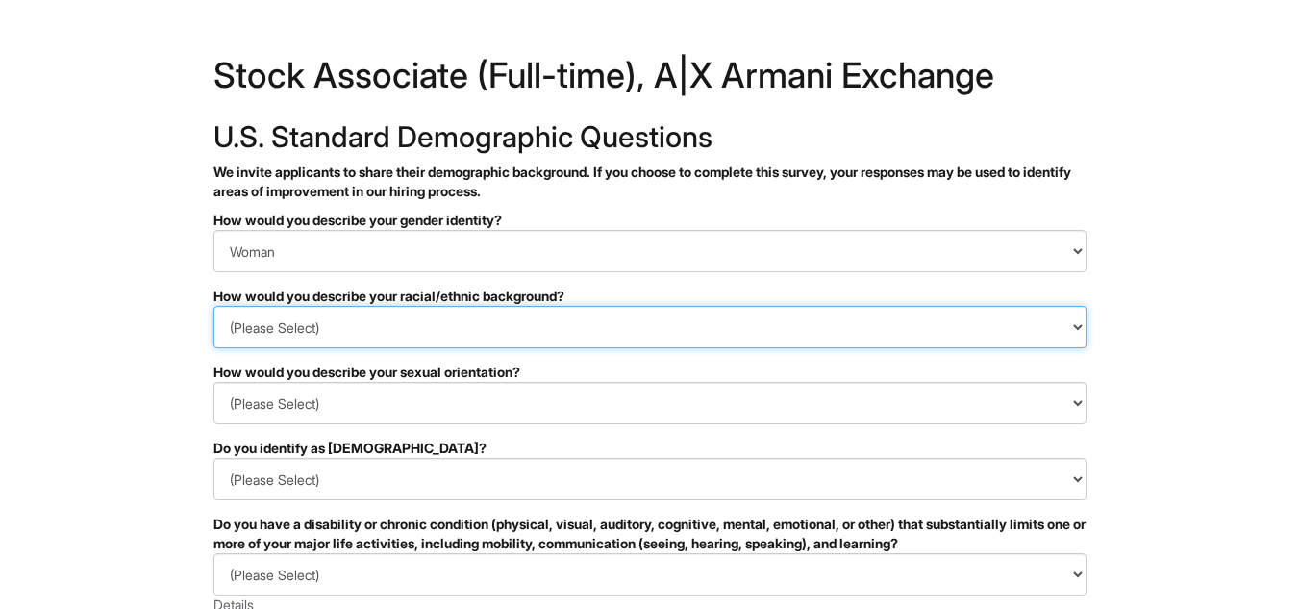
click at [531, 328] on select "(Please Select) [DEMOGRAPHIC_DATA] or of [DEMOGRAPHIC_DATA] descent [DEMOGRAPHI…" at bounding box center [649, 327] width 873 height 42
select select "White or European"
click at [213, 306] on select "(Please Select) [DEMOGRAPHIC_DATA] or of [DEMOGRAPHIC_DATA] descent [DEMOGRAPHI…" at bounding box center [649, 327] width 873 height 42
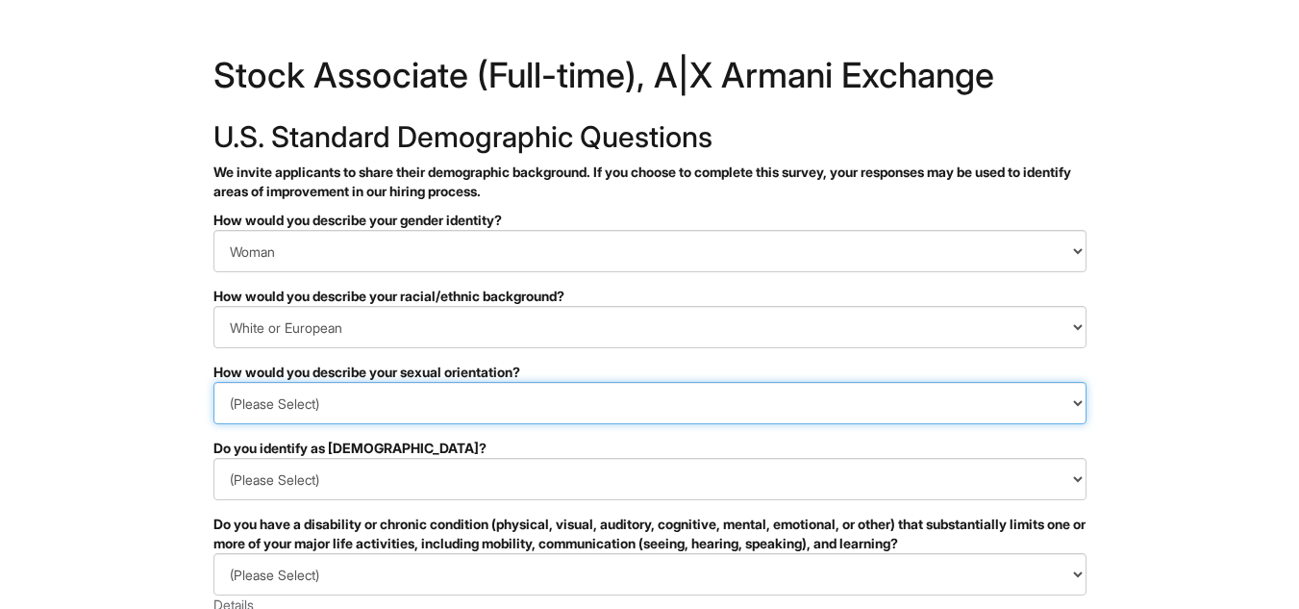
click at [301, 403] on select "(Please Select) [DEMOGRAPHIC_DATA] [DEMOGRAPHIC_DATA] and/or [DEMOGRAPHIC_DATA]…" at bounding box center [649, 403] width 873 height 42
select select "[DEMOGRAPHIC_DATA]"
click at [213, 382] on select "(Please Select) [DEMOGRAPHIC_DATA] [DEMOGRAPHIC_DATA] and/or [DEMOGRAPHIC_DATA]…" at bounding box center [649, 403] width 873 height 42
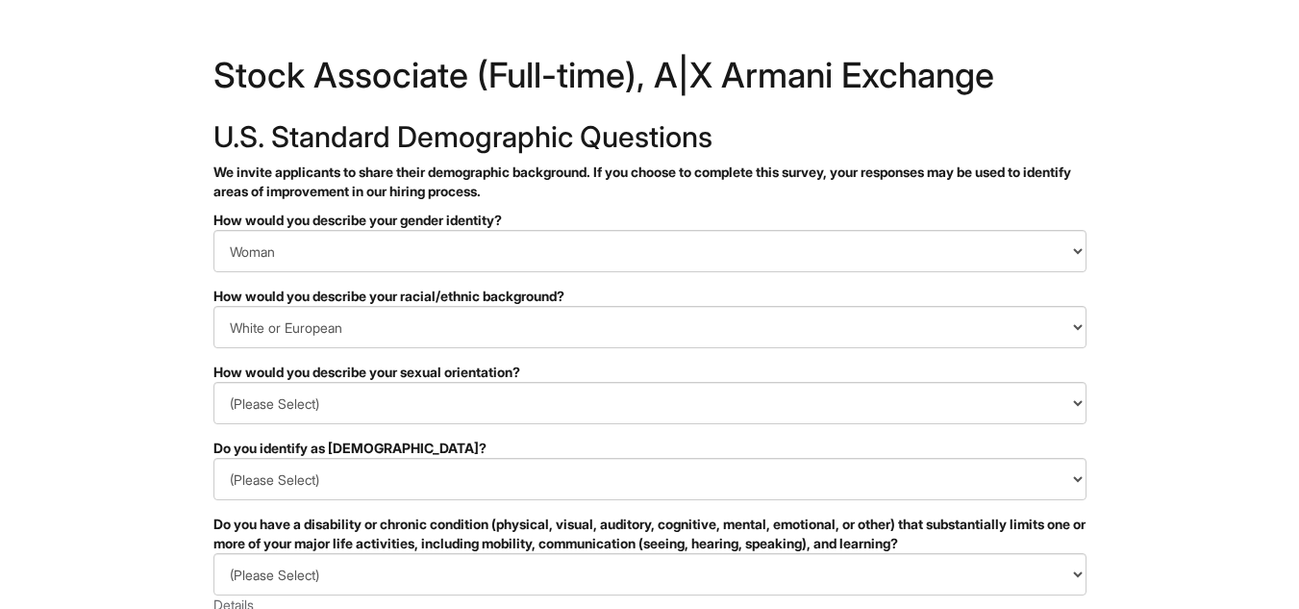
click at [118, 382] on html "&nbsp; ✔ 2 3 Stock Associate (Full-time), A|X Armani Exchange U.S. Standard Dem…" at bounding box center [649, 541] width 1299 height 1083
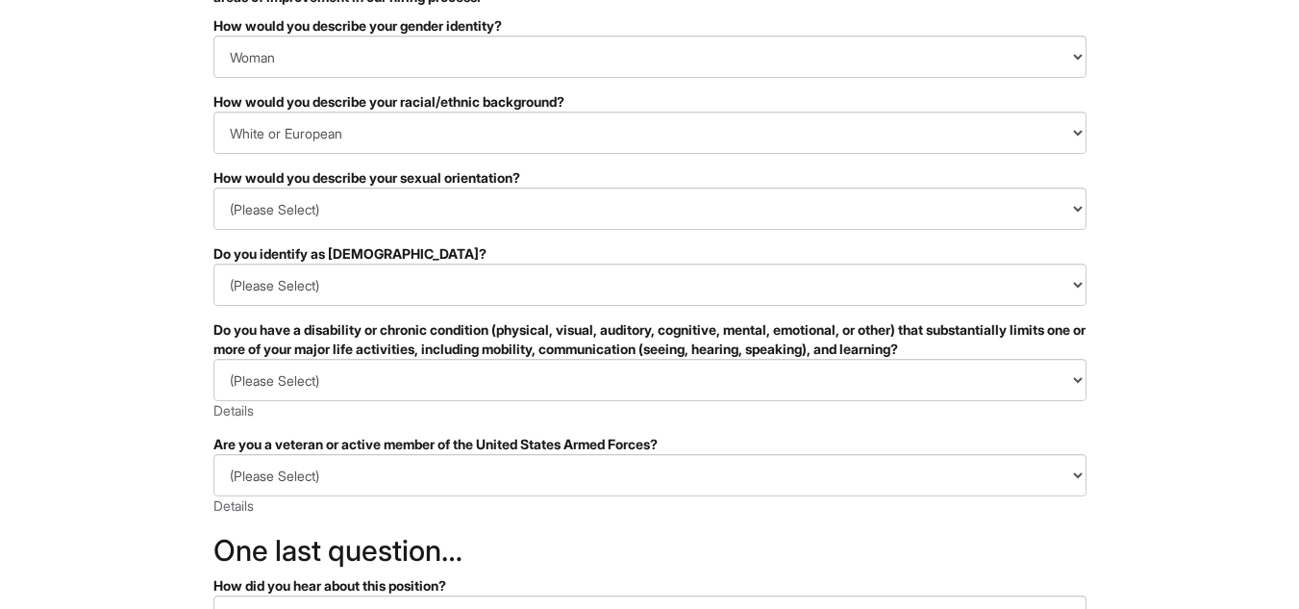
scroll to position [231, 0]
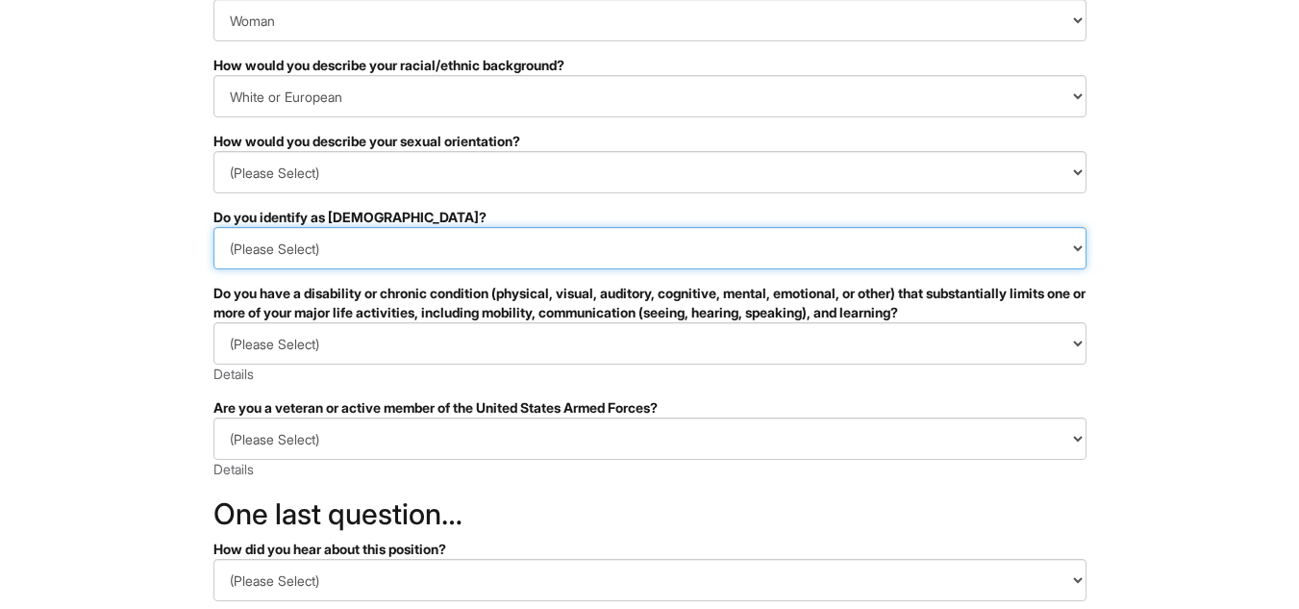
click at [375, 253] on select "(Please Select) Yes No I prefer to self-describe I don't wish to answer" at bounding box center [649, 248] width 873 height 42
select select "No"
click at [213, 227] on select "(Please Select) Yes No I prefer to self-describe I don't wish to answer" at bounding box center [649, 248] width 873 height 42
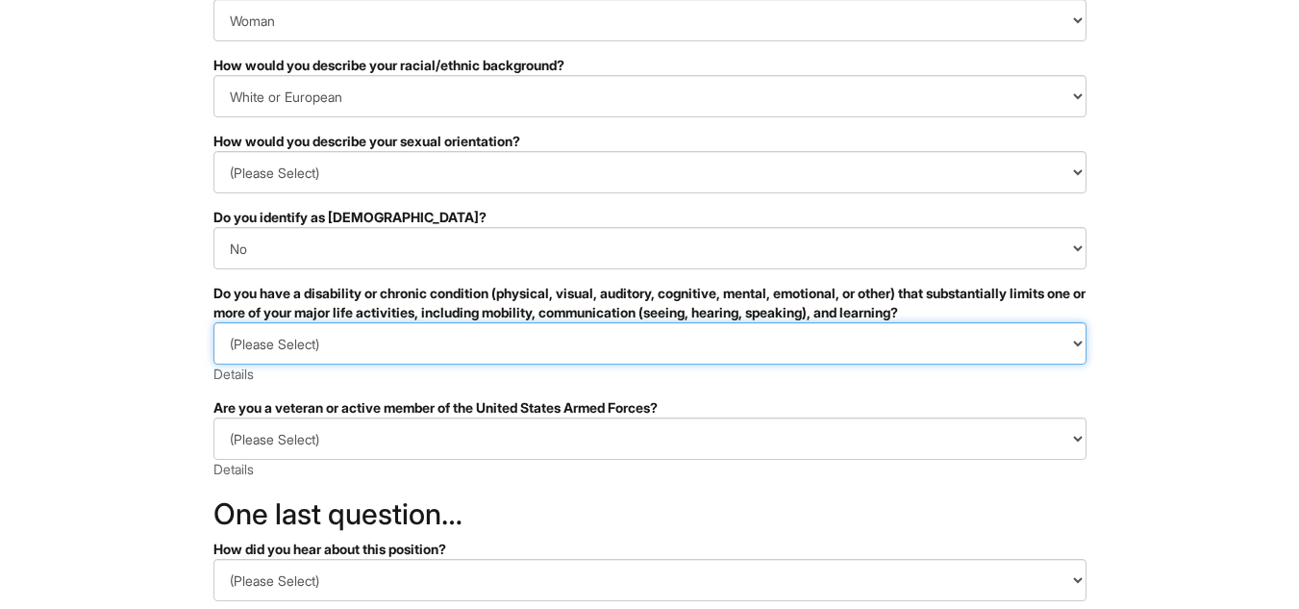
click at [354, 351] on select "(Please Select) YES, I HAVE A DISABILITY (or previously had a disability) NO, I…" at bounding box center [649, 343] width 873 height 42
select select "YES, I HAVE A DISABILITY (or previously had a disability)"
click at [213, 322] on select "(Please Select) YES, I HAVE A DISABILITY (or previously had a disability) NO, I…" at bounding box center [649, 343] width 873 height 42
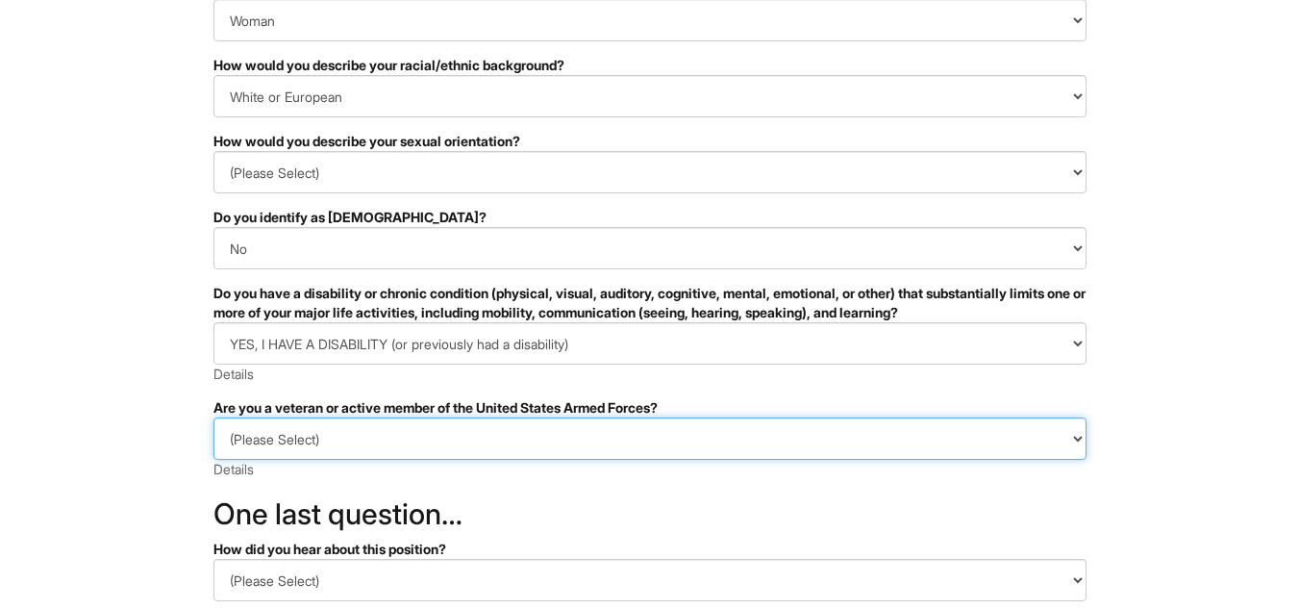
click at [316, 448] on select "(Please Select) I IDENTIFY AS ONE OR MORE OF THE CLASSIFICATIONS OF PROTECTED V…" at bounding box center [649, 438] width 873 height 42
select select "I AM NOT A PROTECTED VETERAN"
click at [213, 417] on select "(Please Select) I IDENTIFY AS ONE OR MORE OF THE CLASSIFICATIONS OF PROTECTED V…" at bounding box center [649, 438] width 873 height 42
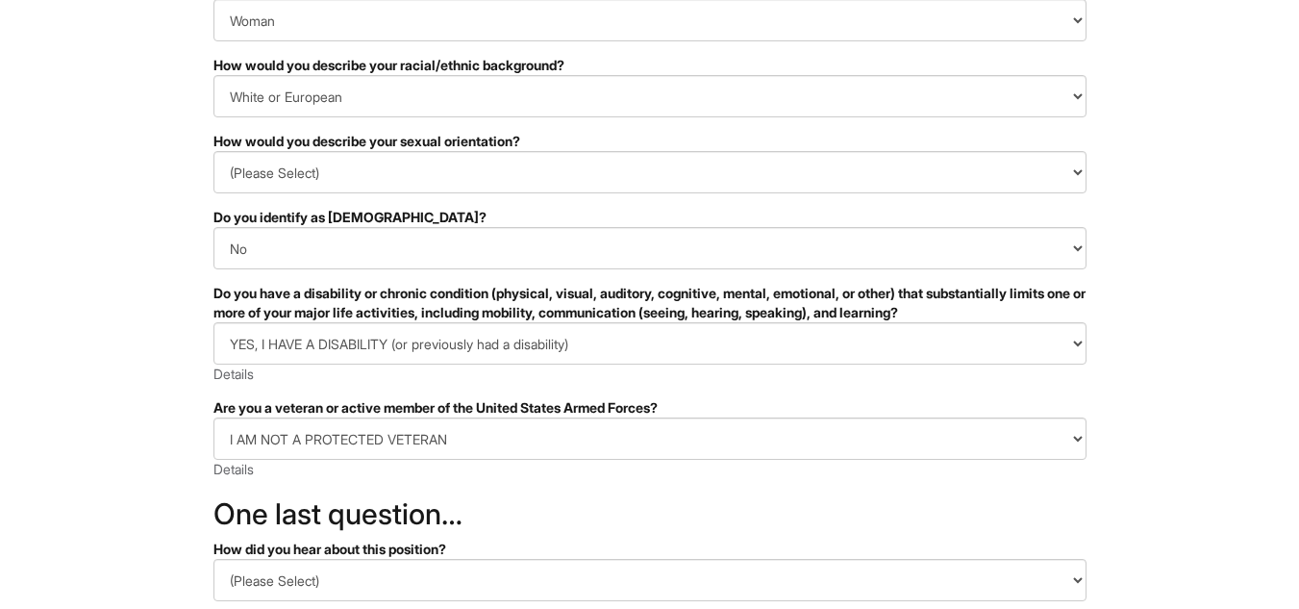
click at [182, 529] on html "&nbsp; ✔ 2 3 Stock Associate (Full-time), A|X Armani Exchange U.S. Standard Dem…" at bounding box center [649, 310] width 1299 height 1083
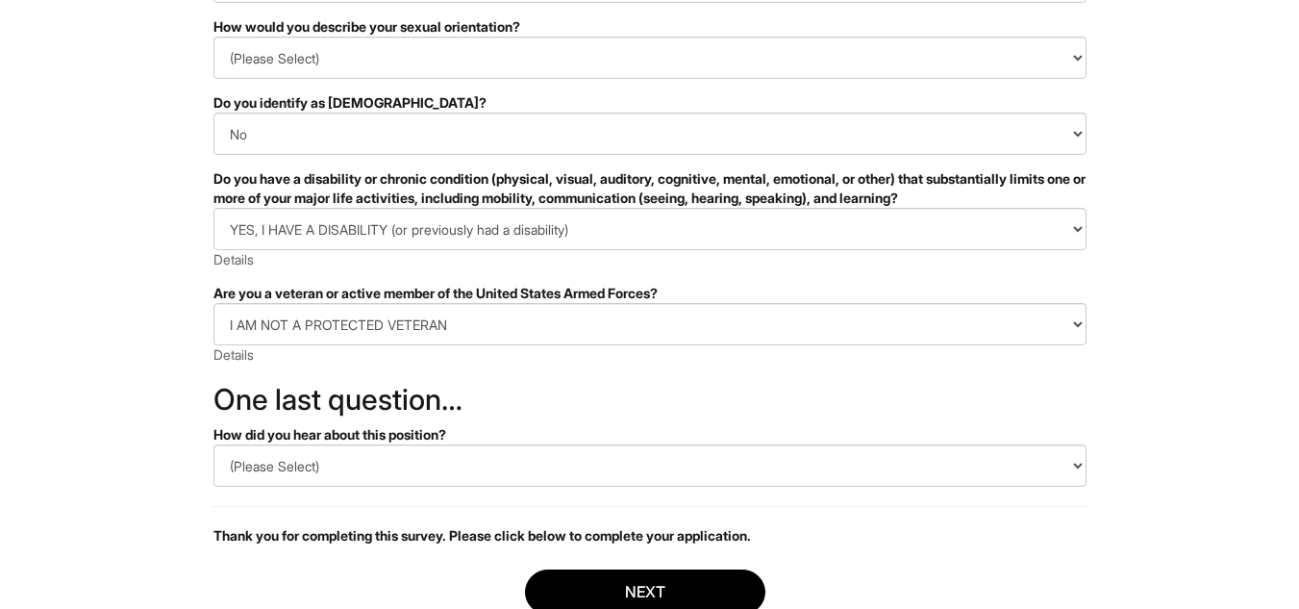
scroll to position [346, 0]
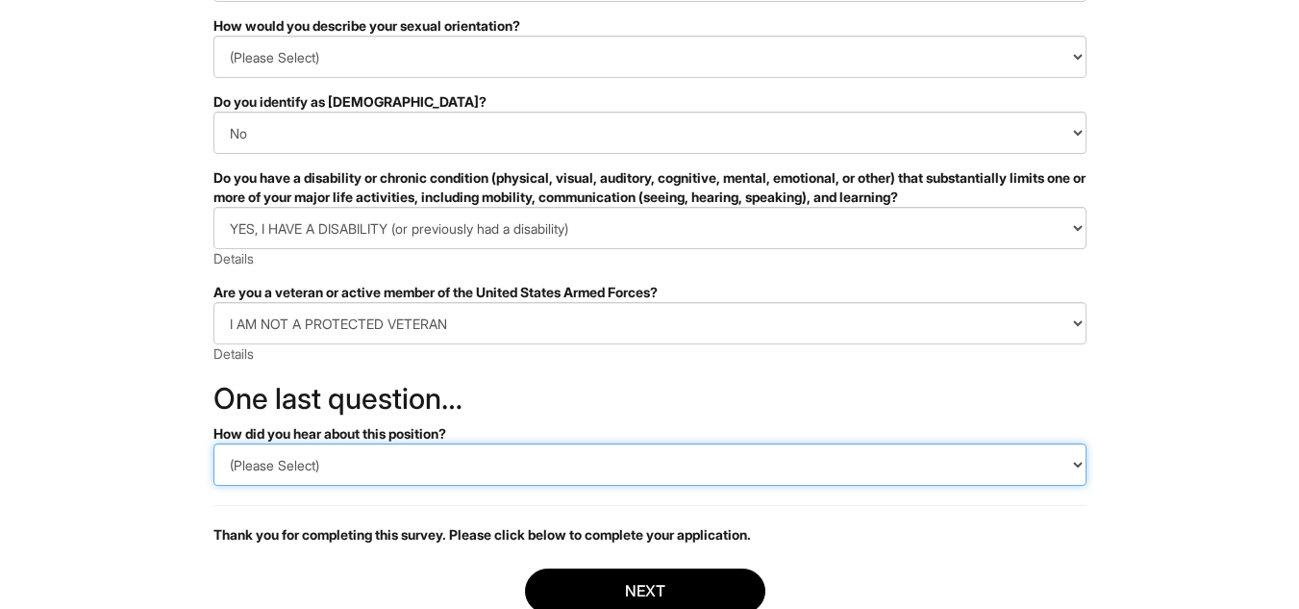
click at [249, 464] on select "(Please Select) CareerBuilder Indeed LinkedIn Monster Referral Other" at bounding box center [649, 464] width 873 height 42
select select "Indeed"
click at [213, 443] on select "(Please Select) CareerBuilder Indeed LinkedIn Monster Referral Other" at bounding box center [649, 464] width 873 height 42
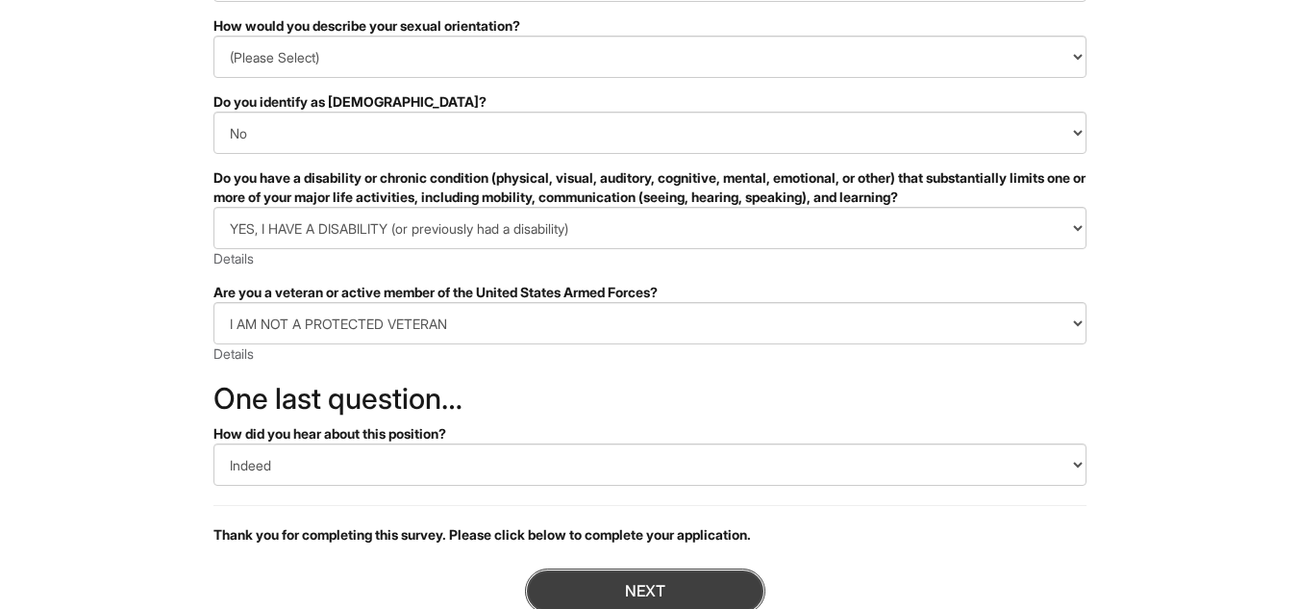
click at [610, 580] on button "Next" at bounding box center [645, 590] width 240 height 45
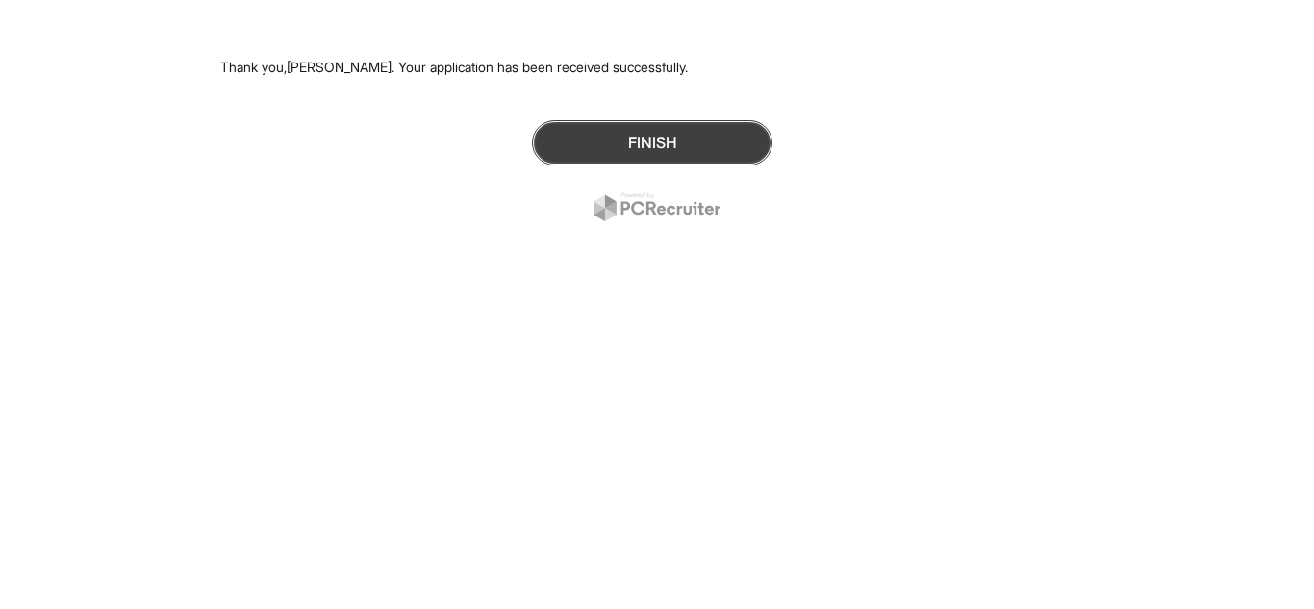
click at [718, 163] on button "Finish" at bounding box center [652, 142] width 240 height 45
